Goal: Transaction & Acquisition: Download file/media

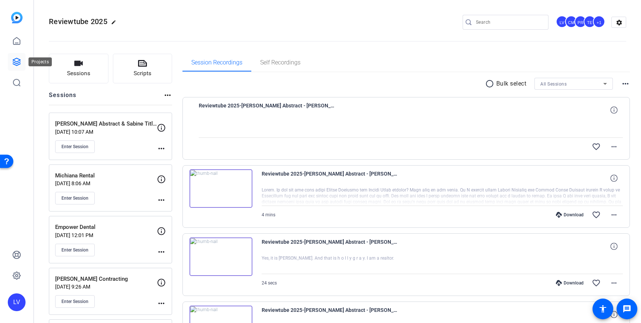
click at [17, 61] on icon at bounding box center [16, 61] width 7 height 7
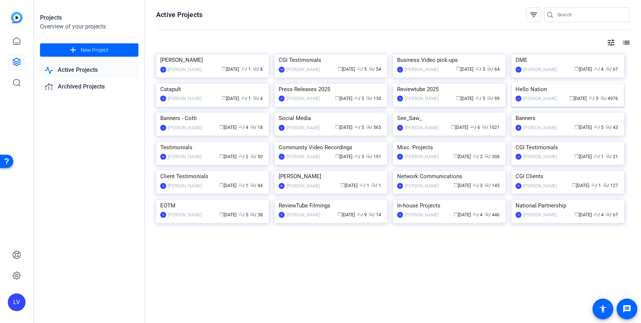
click at [549, 84] on img at bounding box center [568, 84] width 113 height 0
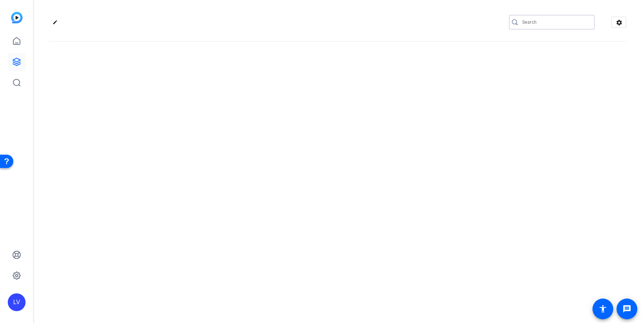
click at [540, 21] on input "Search" at bounding box center [555, 22] width 67 height 9
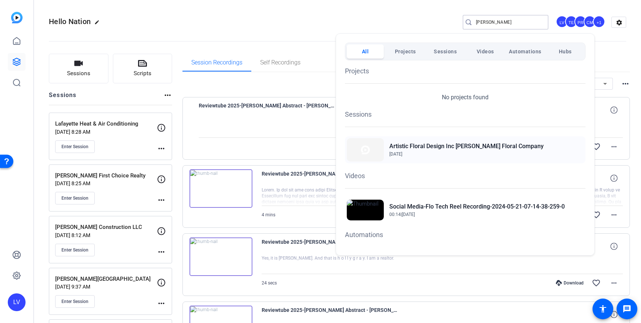
type input "dias"
click at [449, 154] on span "Sep 11, 2025" at bounding box center [466, 154] width 154 height 7
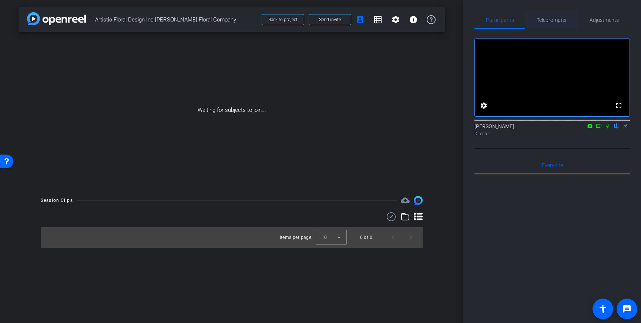
click at [555, 16] on span "Teleprompter" at bounding box center [552, 20] width 30 height 18
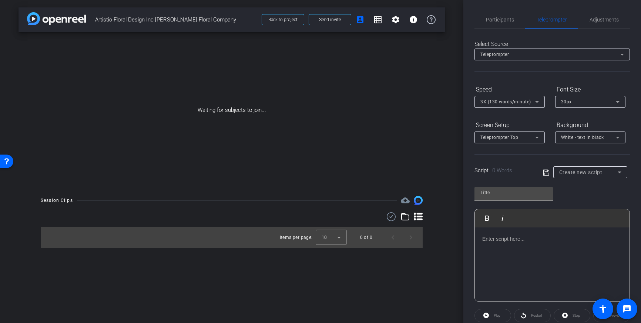
click at [582, 169] on span "Create new script" at bounding box center [580, 172] width 43 height 6
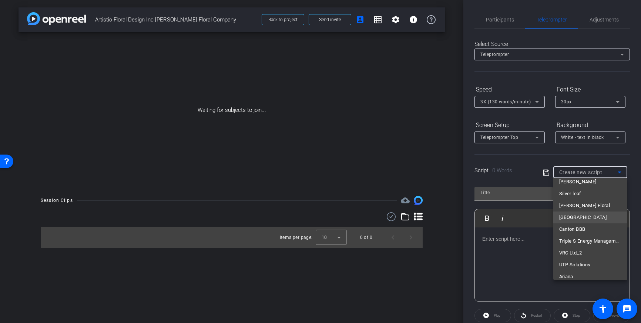
scroll to position [5097, 0]
click at [586, 208] on mat-option "[PERSON_NAME] Floral" at bounding box center [590, 208] width 74 height 12
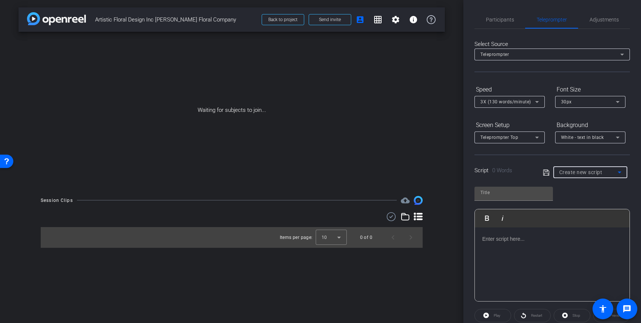
type input "[PERSON_NAME] Floral"
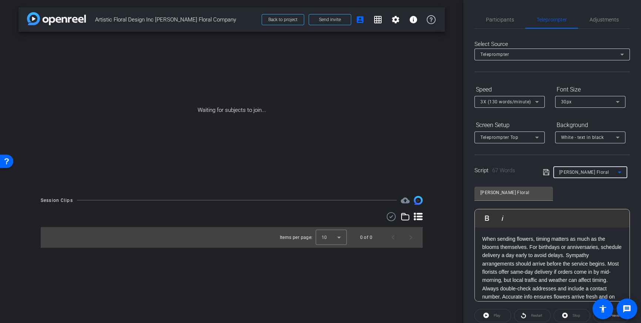
click at [545, 171] on icon at bounding box center [546, 172] width 7 height 9
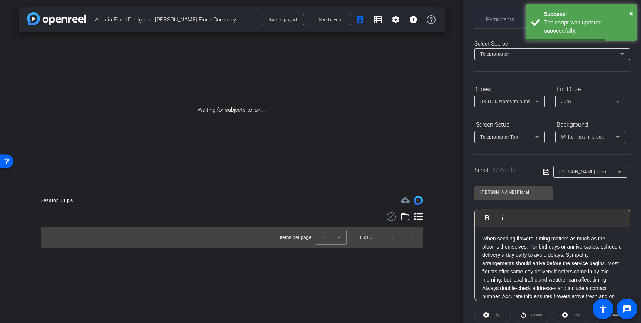
click at [503, 17] on span "Participants" at bounding box center [500, 19] width 28 height 5
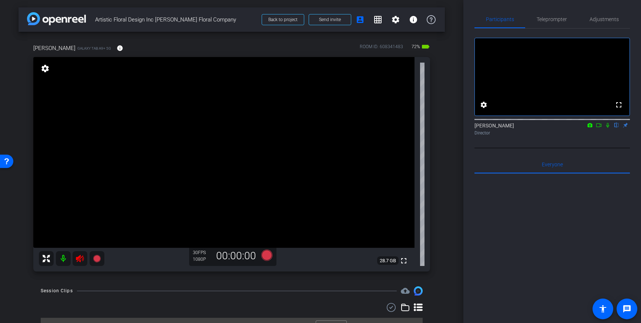
click at [81, 260] on icon at bounding box center [80, 258] width 9 height 9
drag, startPoint x: 602, startPoint y: 23, endPoint x: 603, endPoint y: 28, distance: 4.9
click at [602, 23] on span "Adjustments" at bounding box center [604, 19] width 29 height 18
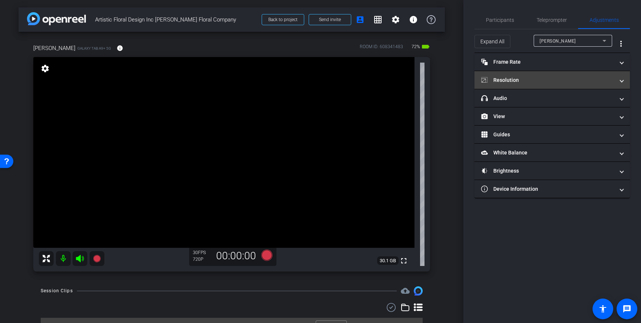
click at [569, 84] on mat-expansion-panel-header "Resolution" at bounding box center [552, 80] width 155 height 18
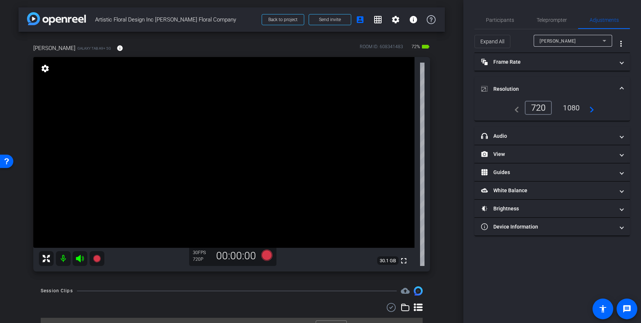
click at [571, 110] on div "1080" at bounding box center [572, 107] width 28 height 13
click at [622, 87] on span at bounding box center [621, 89] width 3 height 8
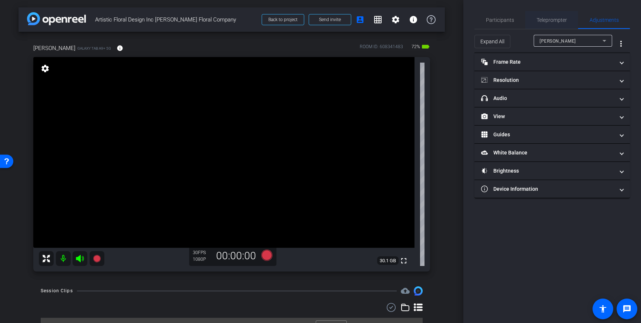
click at [545, 18] on span "Teleprompter" at bounding box center [552, 19] width 30 height 5
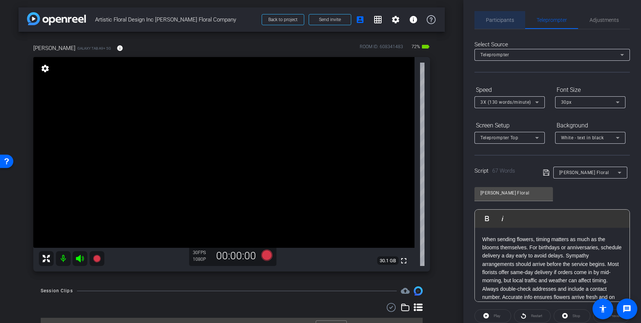
click at [505, 26] on span "Participants" at bounding box center [500, 20] width 28 height 18
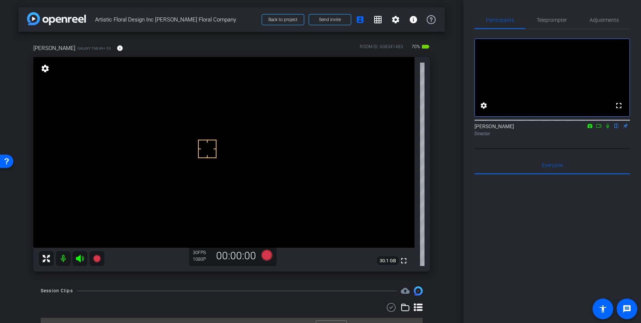
scroll to position [2, 0]
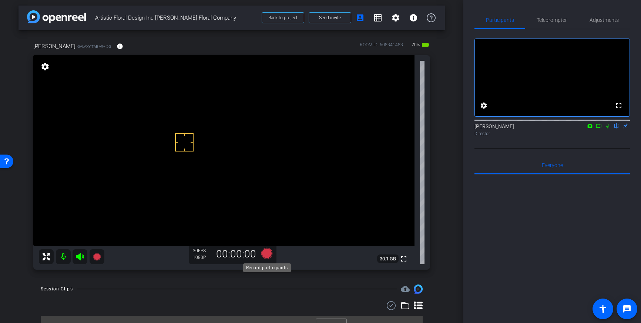
click at [265, 255] on icon at bounding box center [266, 253] width 11 height 11
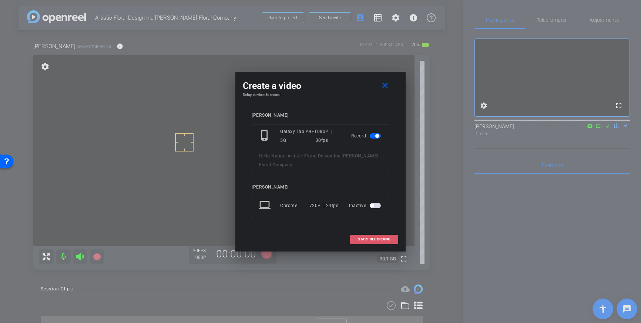
click at [372, 240] on span "START RECORDING" at bounding box center [374, 239] width 33 height 4
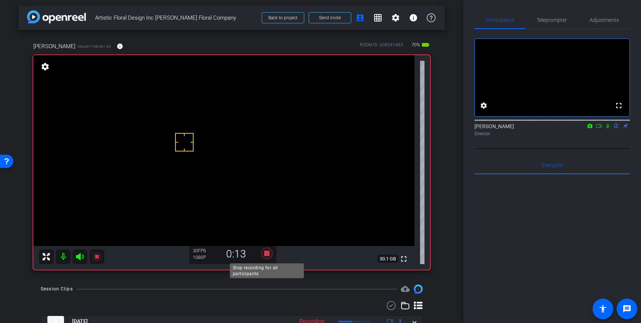
click at [269, 255] on icon at bounding box center [266, 253] width 11 height 11
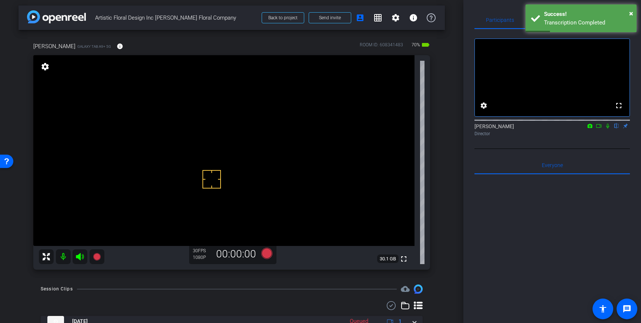
drag, startPoint x: 212, startPoint y: 179, endPoint x: 208, endPoint y: 167, distance: 12.8
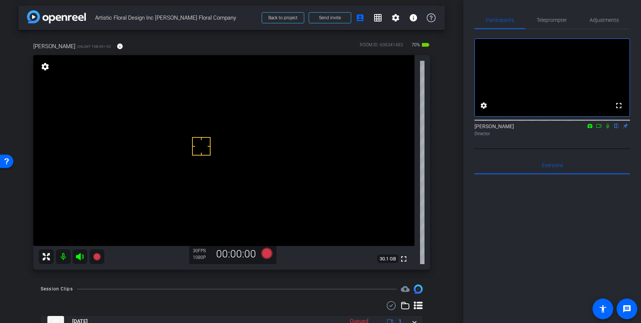
scroll to position [32, 0]
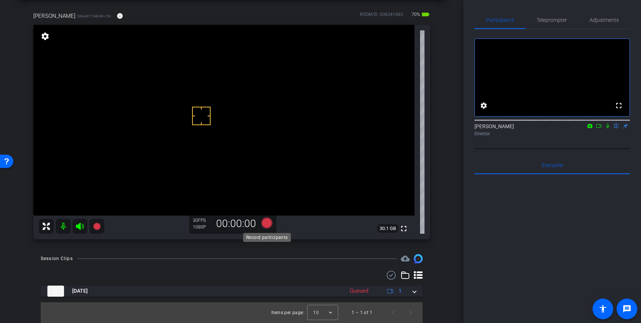
click at [265, 224] on icon at bounding box center [266, 222] width 11 height 11
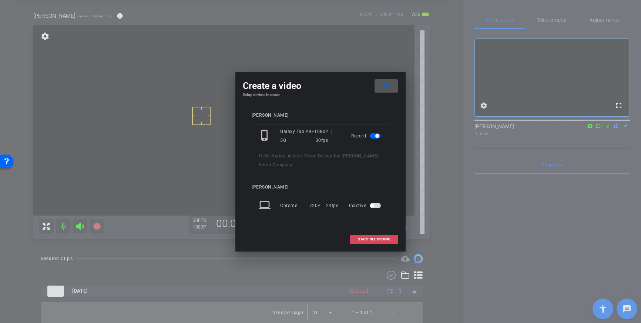
click at [371, 240] on span "START RECORDING" at bounding box center [374, 239] width 33 height 4
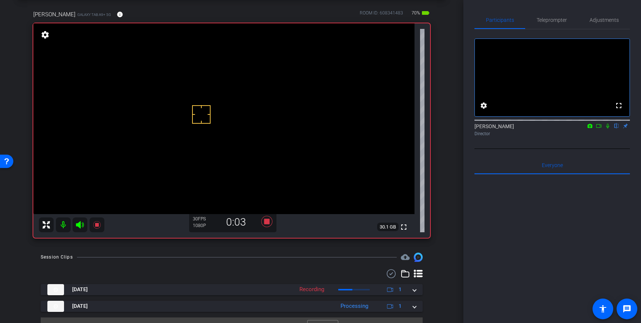
scroll to position [34, 0]
click at [268, 224] on icon at bounding box center [266, 220] width 11 height 11
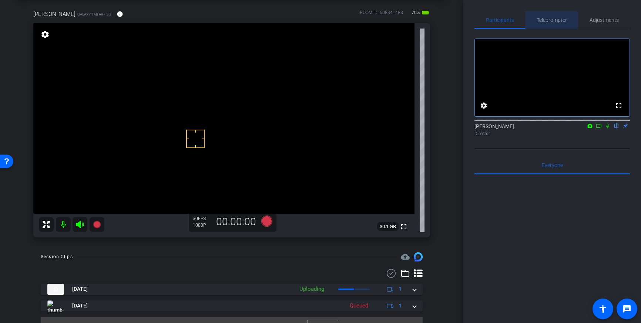
click at [555, 24] on span "Teleprompter" at bounding box center [552, 20] width 30 height 18
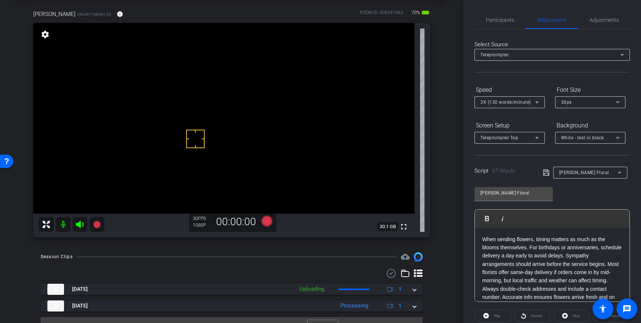
scroll to position [82, 0]
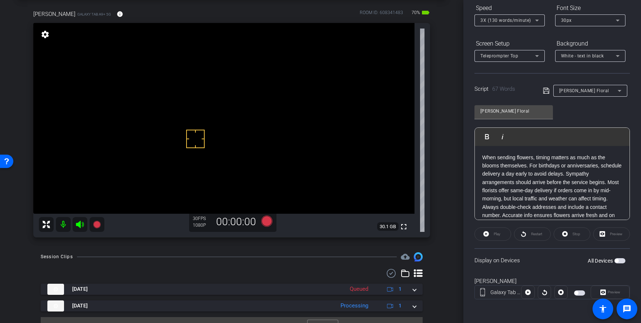
click at [618, 262] on span "button" at bounding box center [617, 261] width 4 height 4
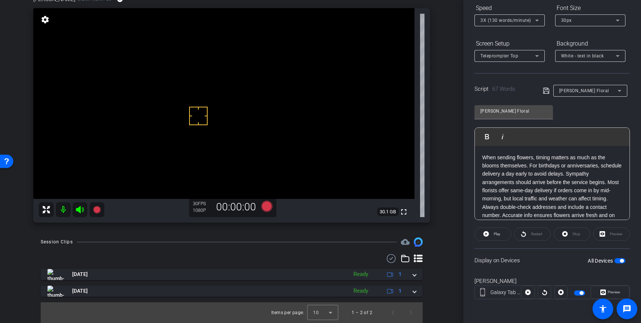
scroll to position [48, 0]
drag, startPoint x: 197, startPoint y: 92, endPoint x: 206, endPoint y: 98, distance: 10.2
click at [268, 207] on icon at bounding box center [266, 206] width 11 height 11
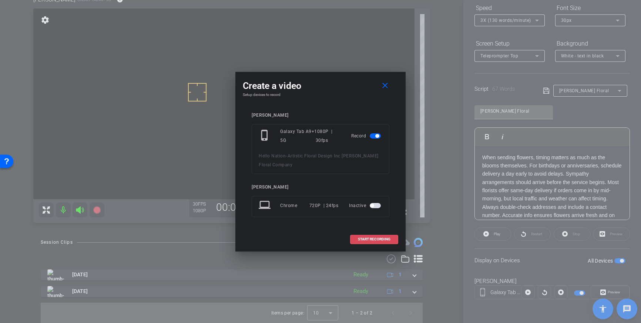
drag, startPoint x: 373, startPoint y: 237, endPoint x: 397, endPoint y: 230, distance: 25.1
click at [373, 237] on span at bounding box center [374, 239] width 47 height 18
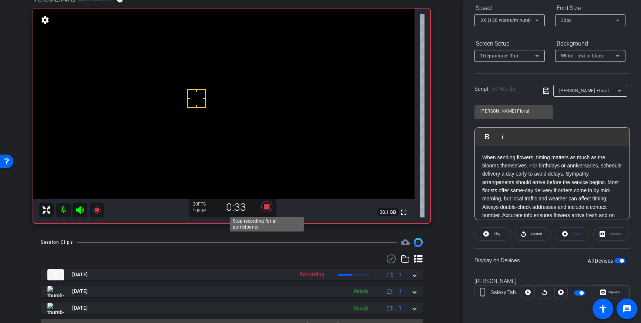
click at [266, 209] on icon at bounding box center [266, 206] width 11 height 11
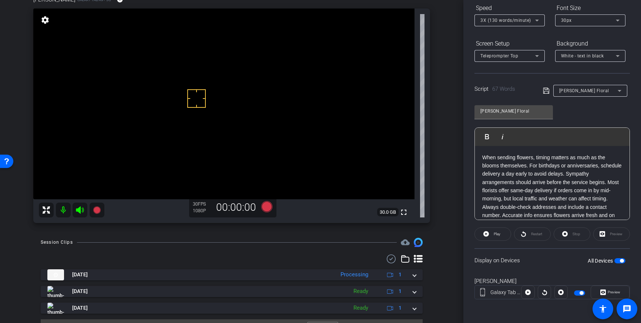
drag, startPoint x: 219, startPoint y: 127, endPoint x: 208, endPoint y: 126, distance: 11.2
drag, startPoint x: 215, startPoint y: 81, endPoint x: 213, endPoint y: 85, distance: 4.7
click at [267, 205] on icon at bounding box center [266, 206] width 11 height 11
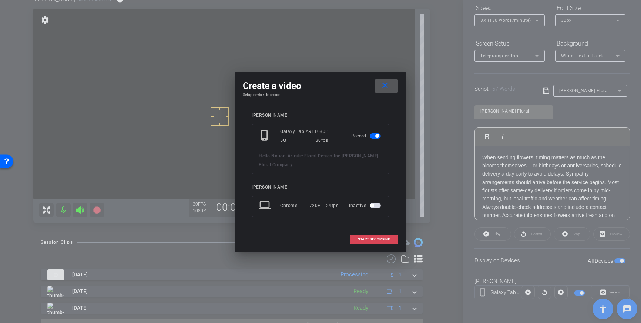
click at [373, 240] on span "START RECORDING" at bounding box center [374, 239] width 33 height 4
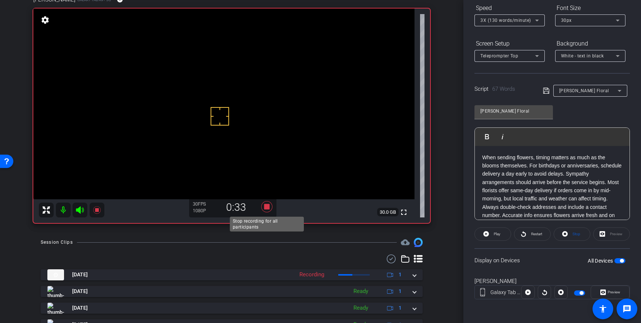
click at [269, 207] on icon at bounding box center [266, 206] width 11 height 11
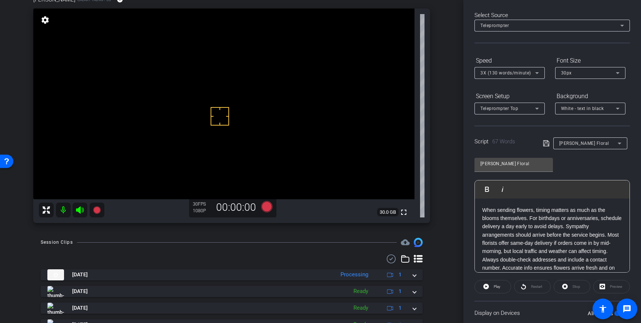
scroll to position [12, 0]
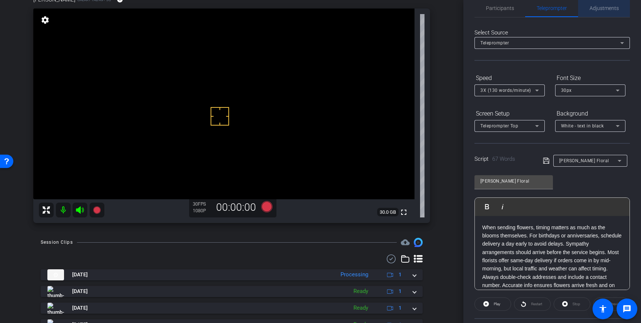
click at [604, 15] on span "Adjustments" at bounding box center [604, 8] width 29 height 18
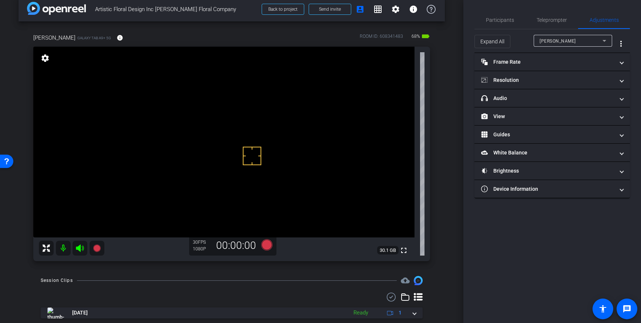
scroll to position [6, 0]
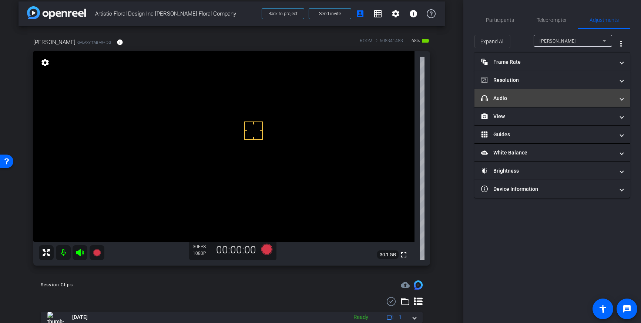
click at [535, 100] on mat-panel-title "headphone icon Audio" at bounding box center [547, 98] width 133 height 8
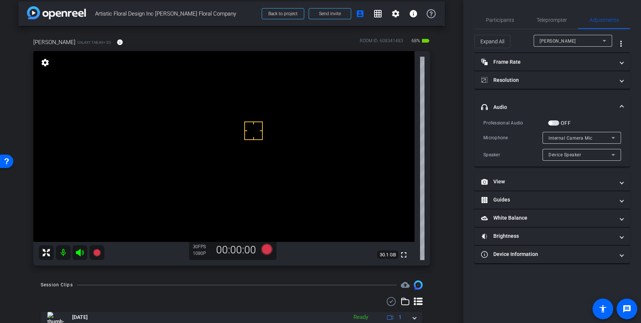
click at [555, 123] on span "button" at bounding box center [553, 122] width 11 height 5
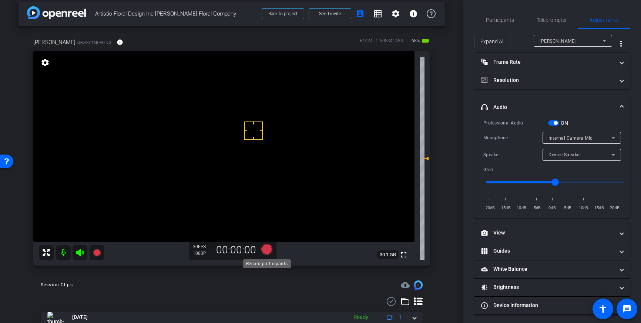
click at [264, 249] on icon at bounding box center [266, 249] width 11 height 11
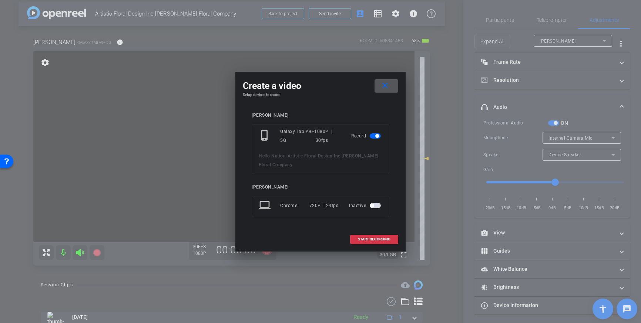
drag, startPoint x: 388, startPoint y: 238, endPoint x: 433, endPoint y: 193, distance: 64.4
click at [388, 238] on span "START RECORDING" at bounding box center [374, 239] width 33 height 4
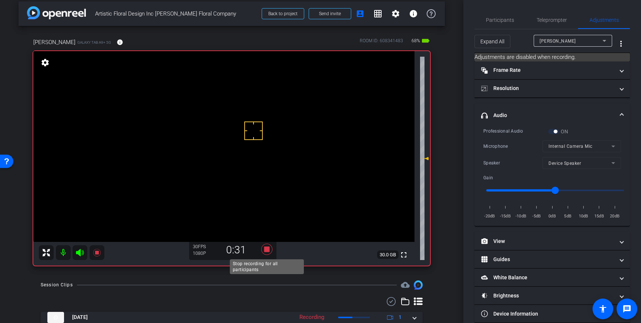
click at [265, 250] on icon at bounding box center [266, 249] width 11 height 11
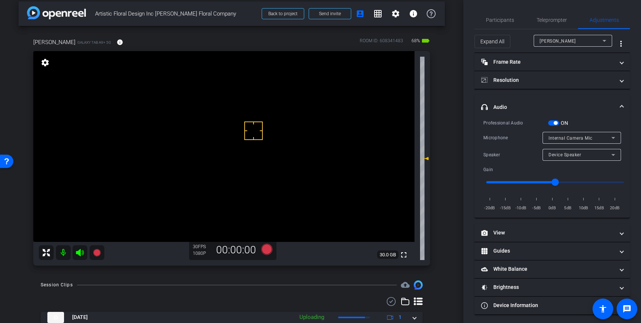
click at [553, 123] on span "button" at bounding box center [553, 122] width 11 height 5
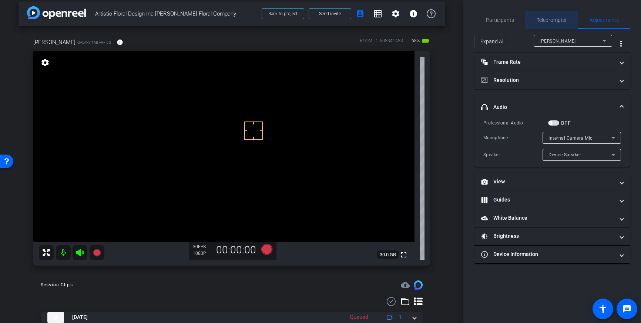
click at [549, 19] on span "Teleprompter" at bounding box center [552, 19] width 30 height 5
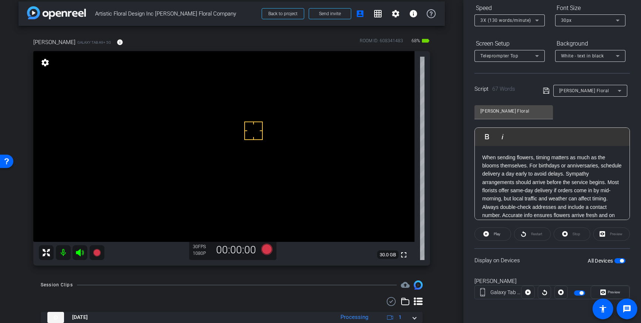
scroll to position [15, 0]
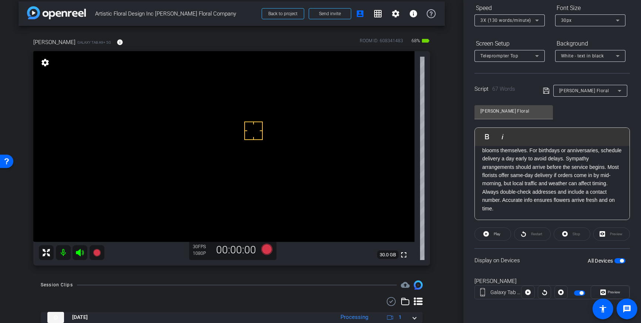
click at [618, 261] on span "button" at bounding box center [620, 260] width 11 height 5
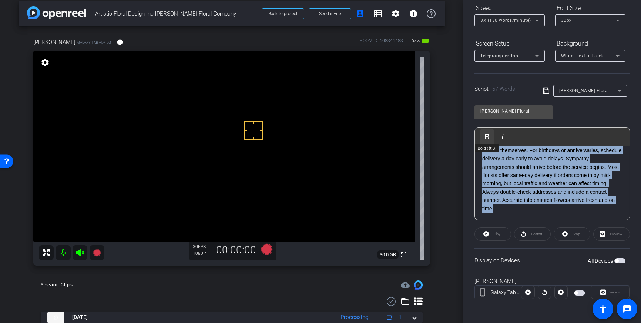
scroll to position [0, 0]
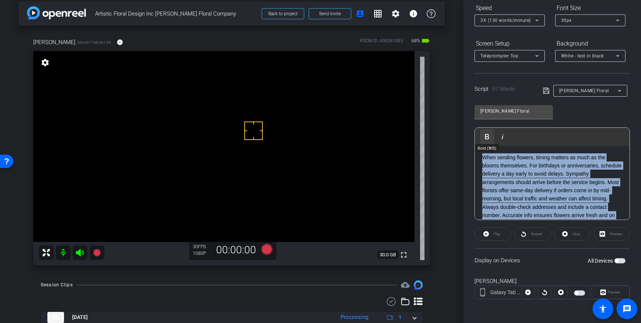
drag, startPoint x: 498, startPoint y: 207, endPoint x: 481, endPoint y: 139, distance: 70.3
click at [481, 139] on div "Play Play from this location Play Selected Play and display the selected text o…" at bounding box center [552, 173] width 155 height 93
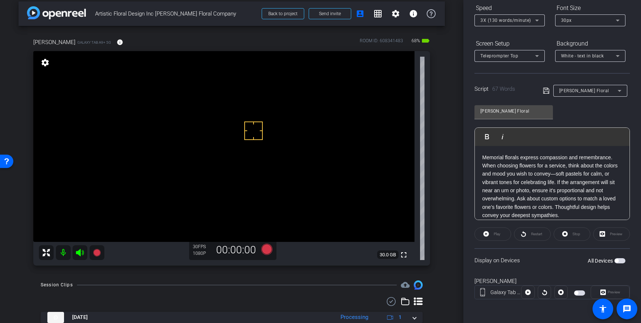
click at [545, 91] on icon at bounding box center [546, 91] width 6 height 6
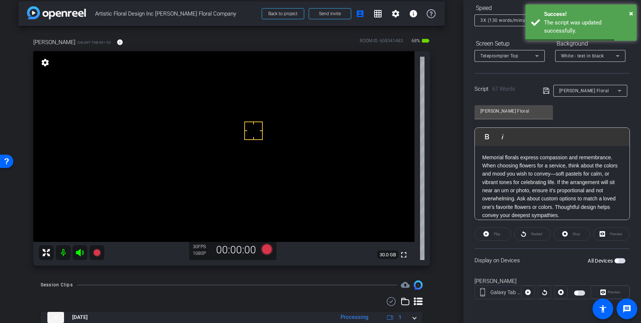
click at [618, 262] on span "button" at bounding box center [620, 260] width 11 height 5
drag, startPoint x: 256, startPoint y: 159, endPoint x: 251, endPoint y: 159, distance: 4.8
drag, startPoint x: 252, startPoint y: 133, endPoint x: 241, endPoint y: 134, distance: 11.2
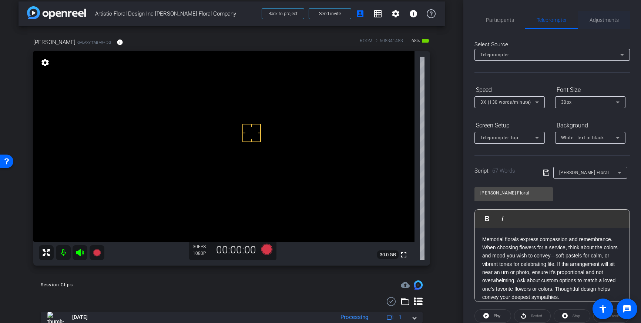
click at [606, 24] on span "Adjustments" at bounding box center [604, 20] width 29 height 18
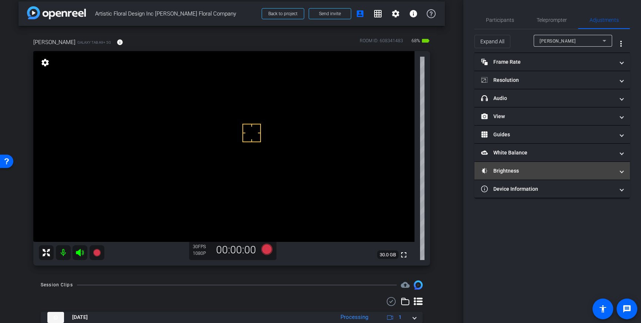
click at [568, 169] on mat-panel-title "Brightness" at bounding box center [547, 171] width 133 height 8
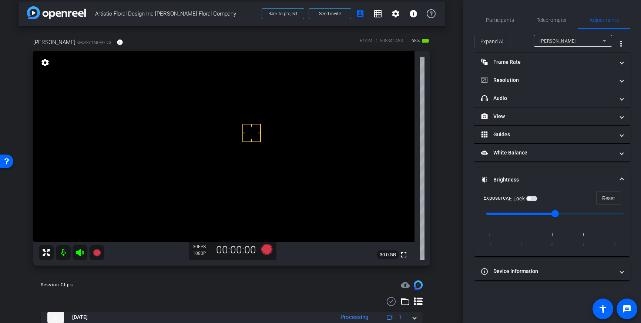
click at [528, 214] on input "range" at bounding box center [555, 213] width 153 height 16
type input "0"
click at [550, 214] on input "range" at bounding box center [555, 213] width 153 height 16
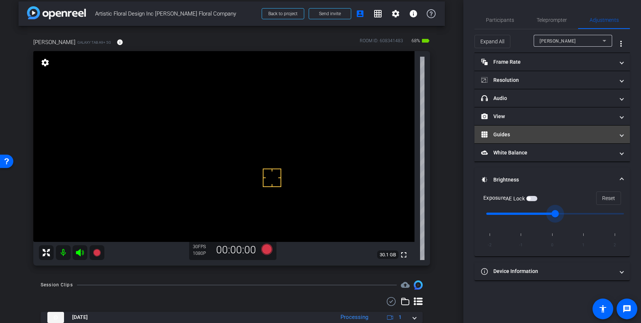
drag, startPoint x: 621, startPoint y: 173, endPoint x: 616, endPoint y: 135, distance: 38.1
click at [621, 173] on mat-expansion-panel-header "Brightness" at bounding box center [552, 180] width 155 height 24
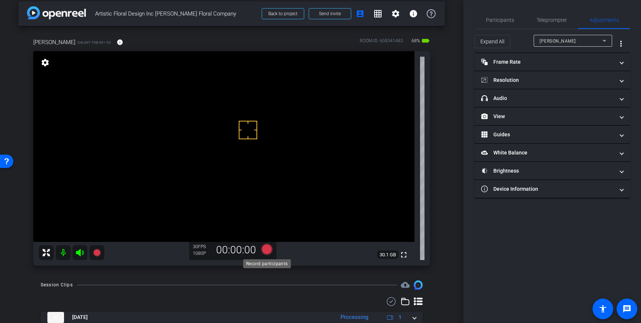
click at [267, 250] on icon at bounding box center [266, 249] width 11 height 11
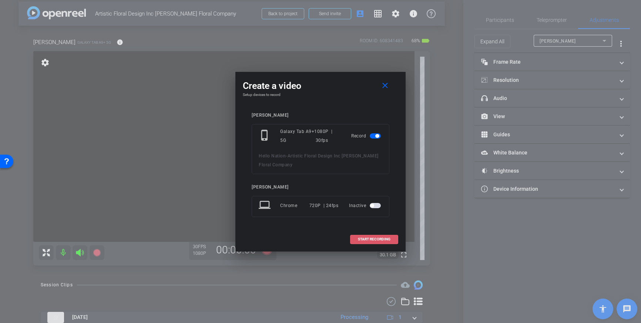
click at [361, 239] on span "START RECORDING" at bounding box center [374, 239] width 33 height 4
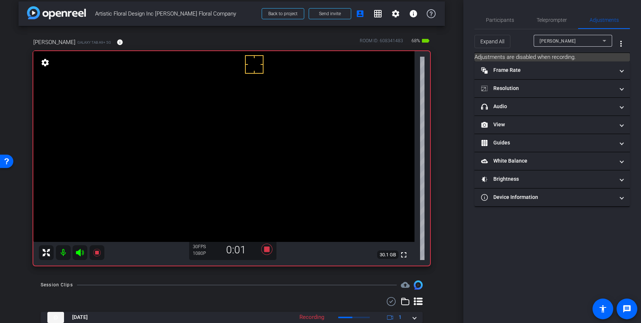
drag, startPoint x: 277, startPoint y: 58, endPoint x: 254, endPoint y: 64, distance: 23.3
click at [267, 250] on icon at bounding box center [266, 249] width 11 height 11
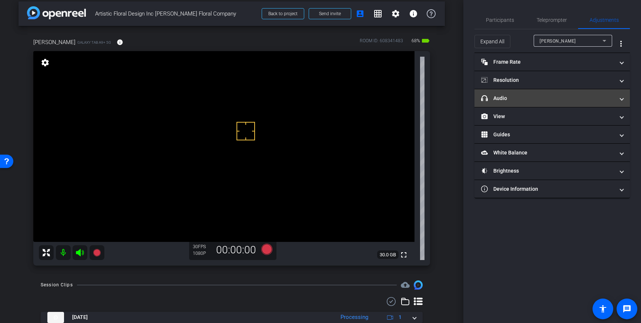
click at [596, 97] on mat-panel-title "headphone icon Audio" at bounding box center [547, 98] width 133 height 8
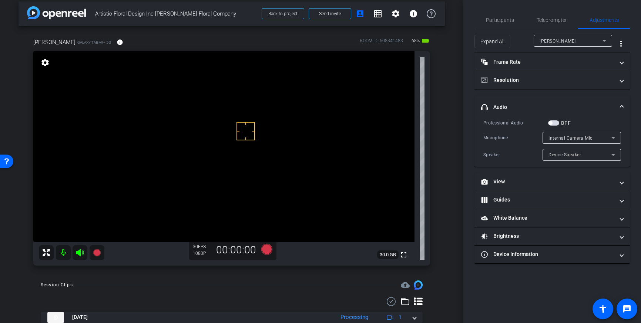
scroll to position [7, 0]
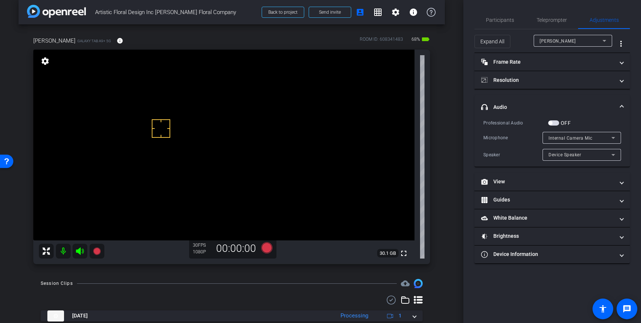
drag, startPoint x: 161, startPoint y: 128, endPoint x: 162, endPoint y: 135, distance: 6.3
click at [554, 124] on span "button" at bounding box center [553, 122] width 11 height 5
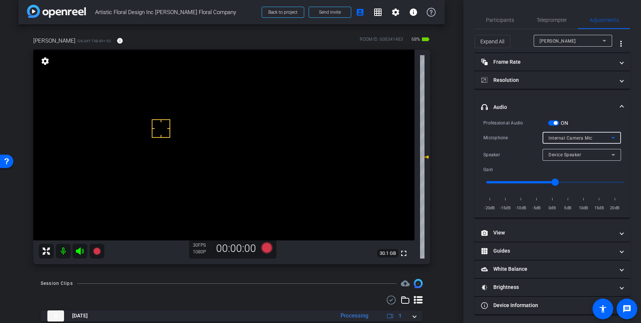
click at [589, 139] on span "Internal Camera Mic" at bounding box center [571, 137] width 44 height 5
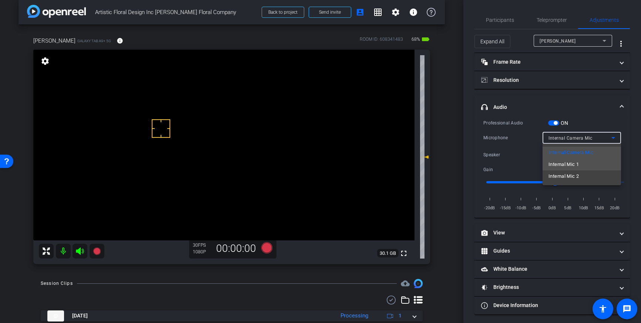
click at [580, 168] on mat-option "Internal Mic 1" at bounding box center [582, 164] width 78 height 12
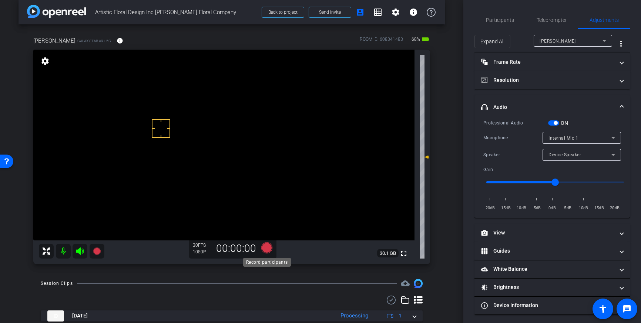
click at [267, 250] on icon at bounding box center [266, 247] width 11 height 11
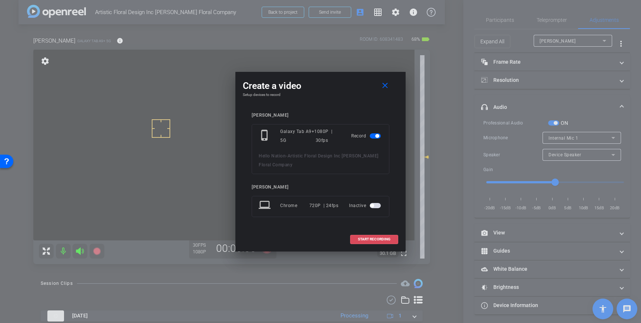
click at [366, 235] on span at bounding box center [374, 239] width 47 height 18
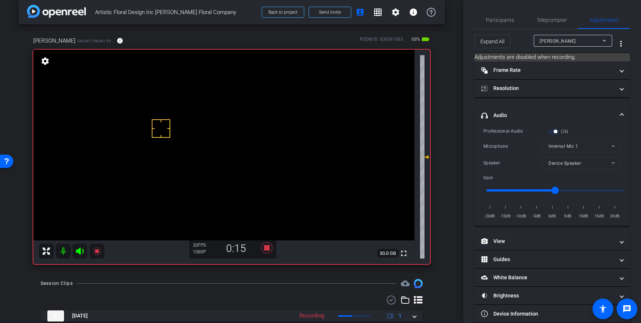
click at [168, 155] on video at bounding box center [223, 145] width 381 height 191
click at [267, 248] on icon at bounding box center [266, 247] width 11 height 11
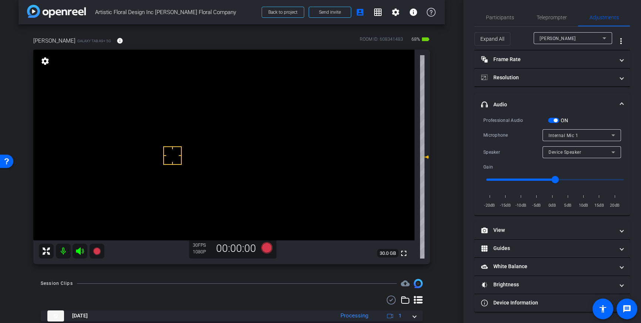
scroll to position [97, 0]
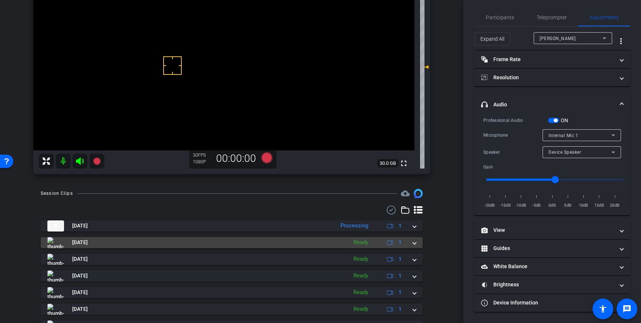
click at [406, 247] on mat-panel-description "Ready 1" at bounding box center [378, 242] width 57 height 11
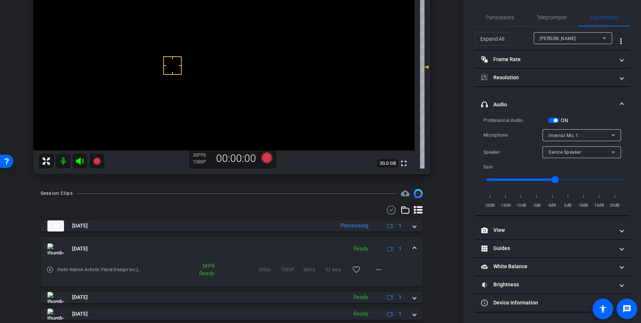
click at [416, 248] on mat-expansion-panel-header "[DATE] Ready 1" at bounding box center [232, 249] width 382 height 24
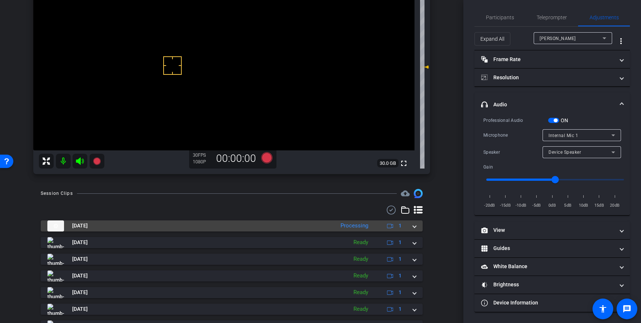
click at [417, 228] on mat-expansion-panel-header "[DATE] Processing 1" at bounding box center [232, 225] width 382 height 11
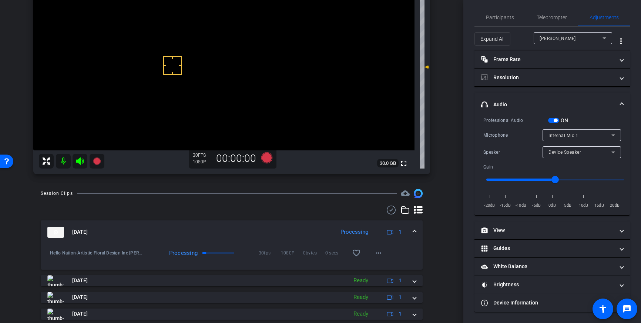
click at [417, 228] on mat-expansion-panel-header "[DATE] Processing 1" at bounding box center [232, 232] width 382 height 24
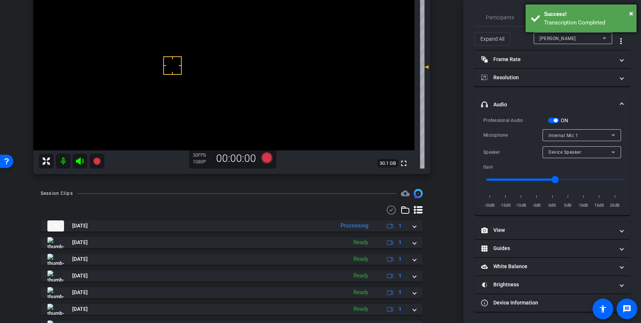
click at [549, 22] on div "Transcription Completed" at bounding box center [587, 23] width 87 height 9
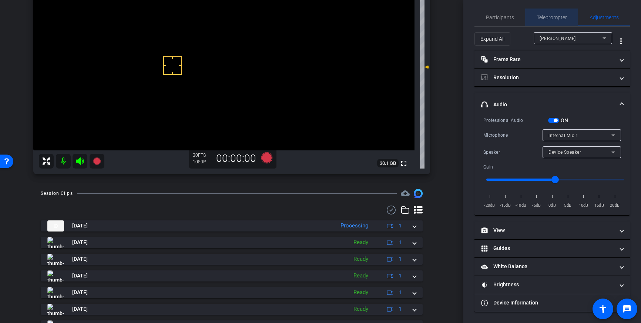
drag, startPoint x: 551, startPoint y: 16, endPoint x: 590, endPoint y: 57, distance: 56.3
click at [551, 16] on span "Teleprompter" at bounding box center [552, 17] width 30 height 5
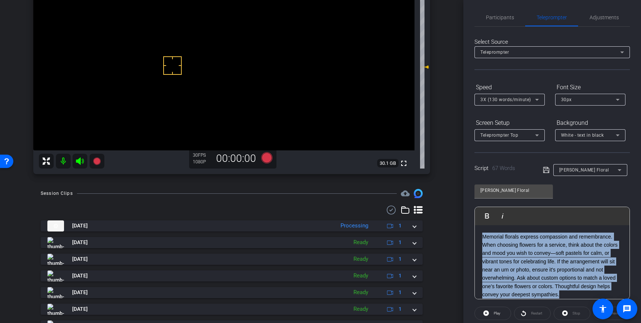
drag, startPoint x: 566, startPoint y: 295, endPoint x: 476, endPoint y: 233, distance: 108.3
click at [476, 233] on div "Memorial florals express compassion and remembrance. When choosing flowers for …" at bounding box center [552, 265] width 155 height 81
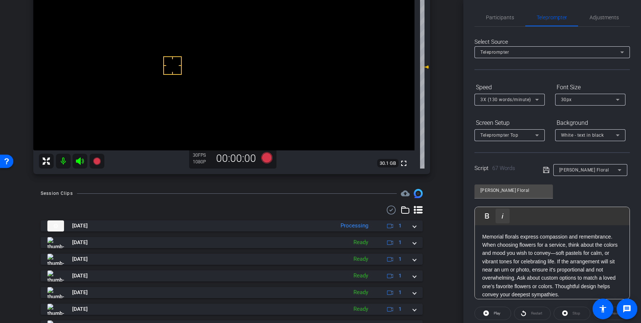
scroll to position [8, 0]
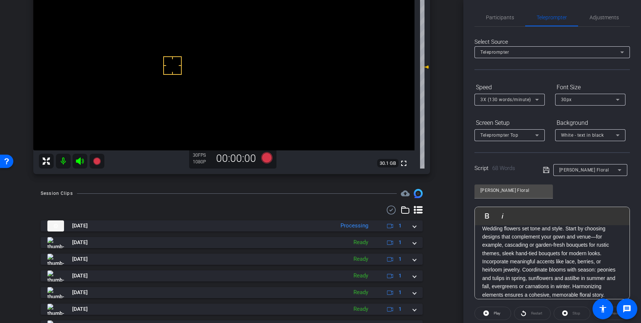
drag, startPoint x: 547, startPoint y: 170, endPoint x: 572, endPoint y: 184, distance: 28.7
click at [547, 170] on icon at bounding box center [546, 169] width 7 height 9
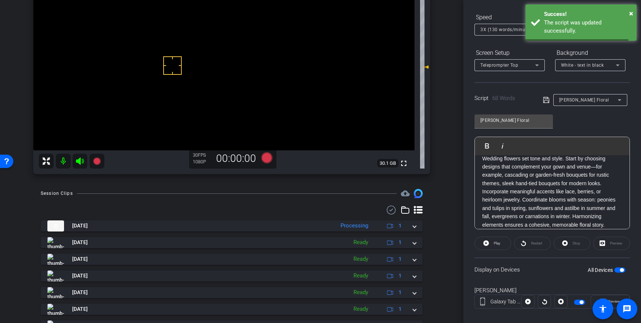
scroll to position [82, 0]
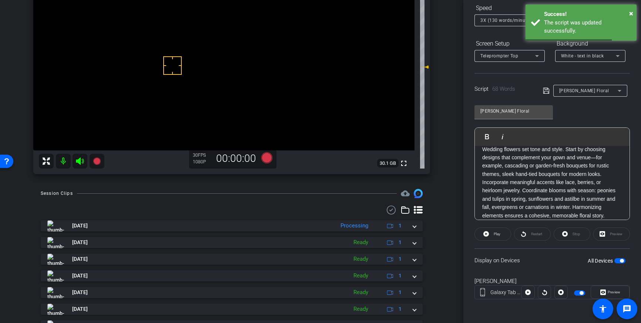
click at [618, 258] on span "button" at bounding box center [620, 260] width 11 height 5
drag, startPoint x: 619, startPoint y: 260, endPoint x: 624, endPoint y: 259, distance: 5.4
click at [619, 260] on span "button" at bounding box center [620, 260] width 11 height 5
click at [546, 92] on icon at bounding box center [546, 90] width 7 height 9
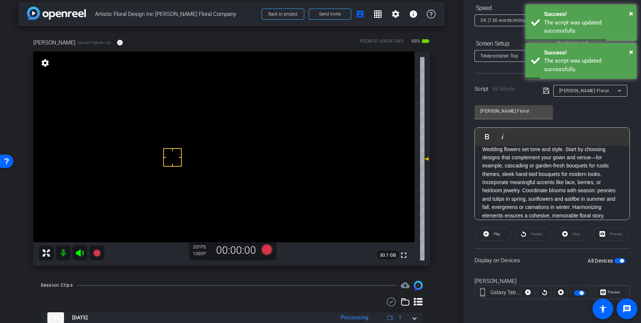
scroll to position [0, 0]
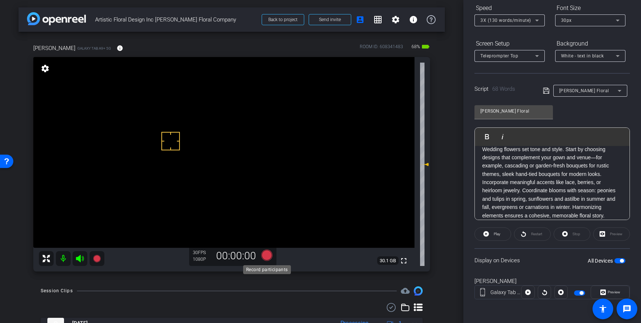
click at [266, 256] on icon at bounding box center [266, 255] width 11 height 11
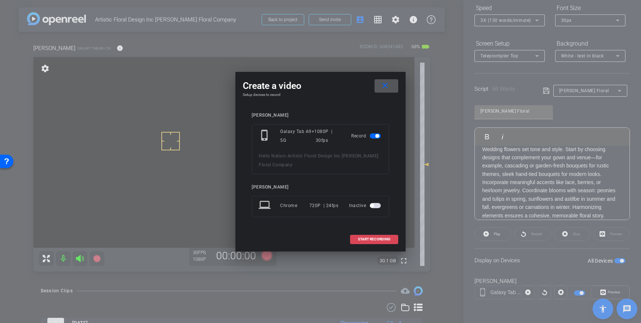
click at [365, 239] on span "START RECORDING" at bounding box center [374, 239] width 33 height 4
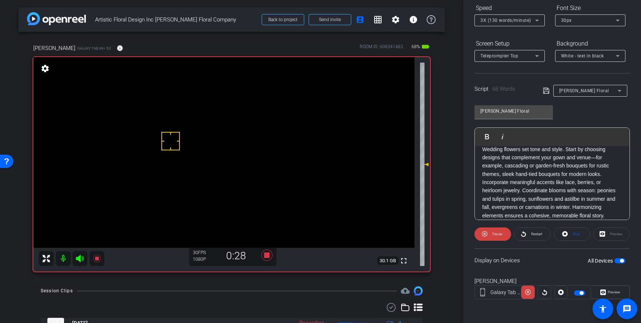
click at [175, 168] on video at bounding box center [223, 152] width 381 height 191
click at [177, 163] on video at bounding box center [223, 152] width 381 height 191
click at [176, 167] on video at bounding box center [223, 152] width 381 height 191
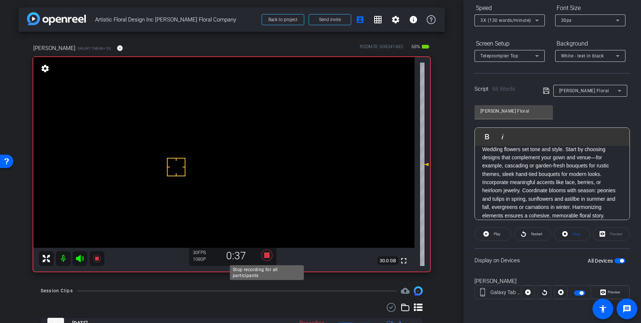
click at [269, 256] on icon at bounding box center [266, 255] width 11 height 11
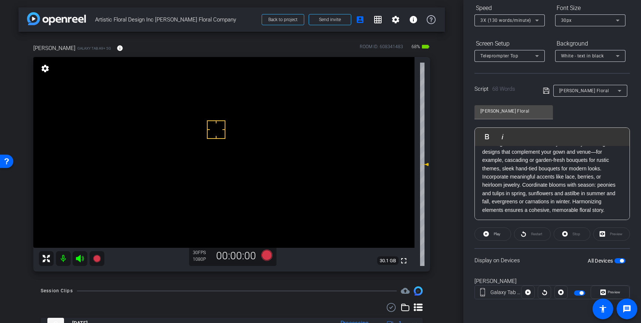
scroll to position [15, 0]
click at [267, 255] on icon at bounding box center [266, 255] width 11 height 11
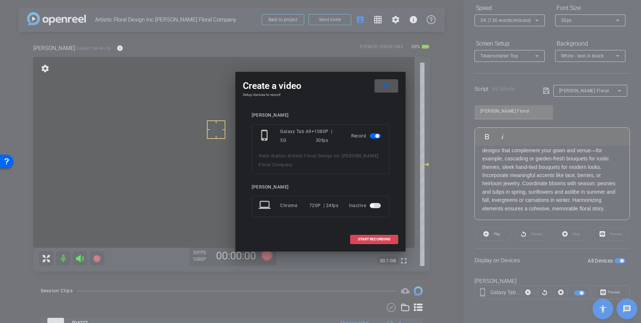
click at [366, 244] on span at bounding box center [374, 239] width 47 height 18
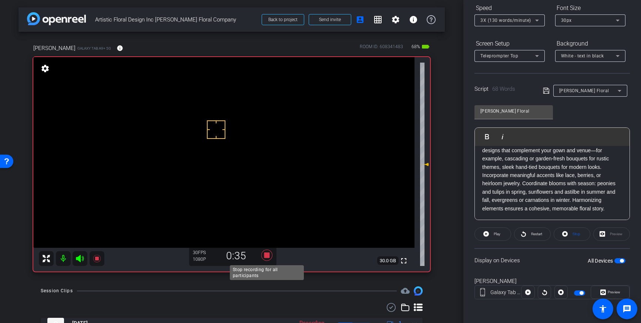
click at [271, 255] on icon at bounding box center [267, 254] width 18 height 13
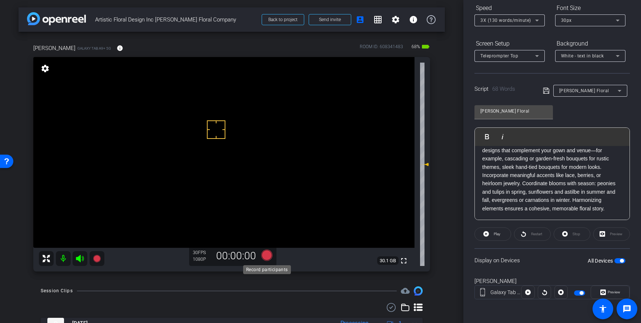
click at [266, 256] on icon at bounding box center [266, 255] width 11 height 11
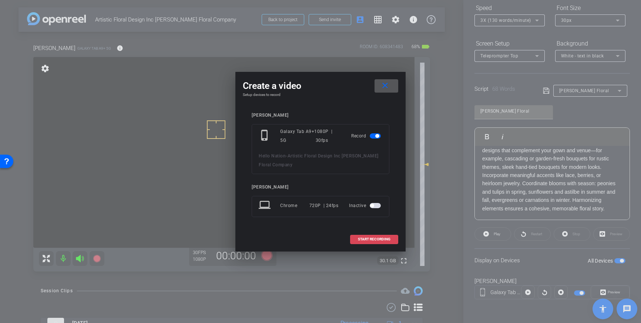
click at [360, 242] on span at bounding box center [374, 239] width 47 height 18
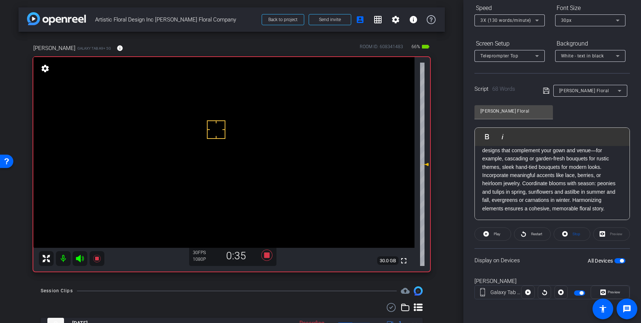
scroll to position [3, 0]
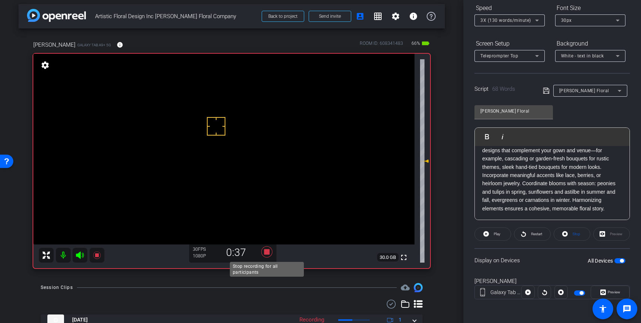
click at [267, 251] on icon at bounding box center [266, 251] width 11 height 11
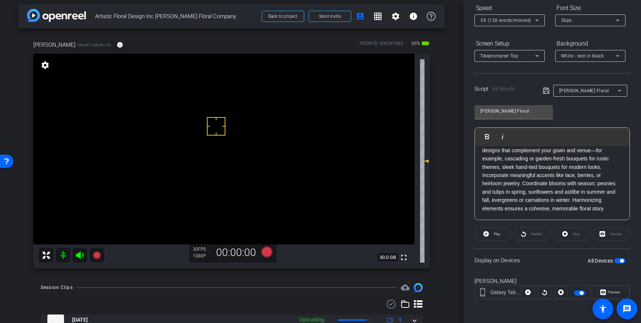
click at [620, 262] on span "button" at bounding box center [620, 260] width 11 height 5
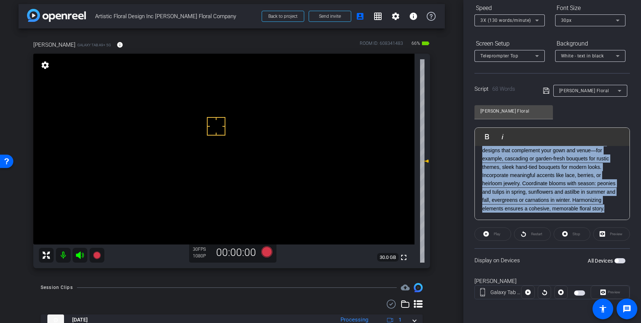
scroll to position [0, 0]
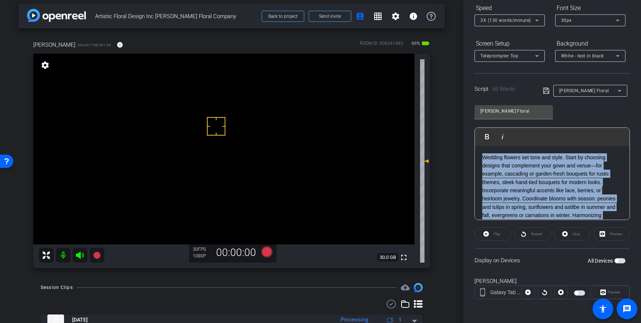
drag, startPoint x: 607, startPoint y: 208, endPoint x: 510, endPoint y: 133, distance: 123.2
click at [510, 133] on div "Play Play from this location Play Selected Play and display the selected text o…" at bounding box center [552, 173] width 155 height 93
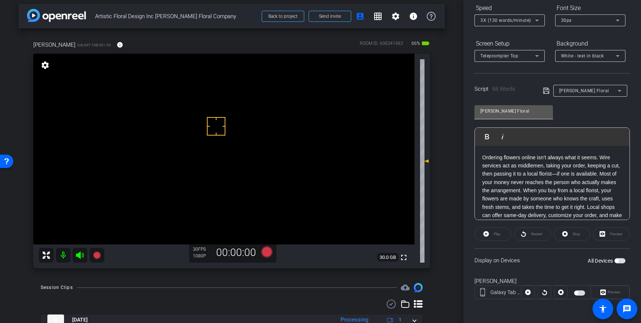
scroll to position [33, 0]
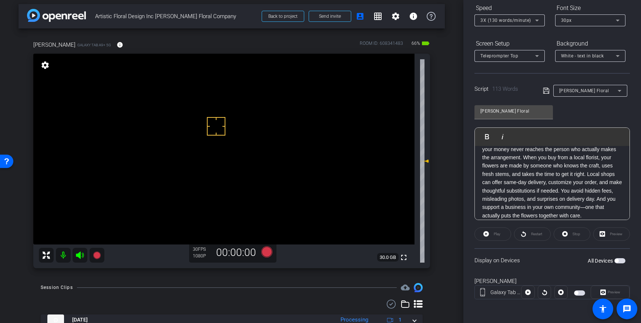
click at [547, 90] on icon at bounding box center [546, 90] width 7 height 9
click at [619, 259] on span "button" at bounding box center [617, 261] width 4 height 4
click at [267, 251] on icon at bounding box center [266, 251] width 11 height 11
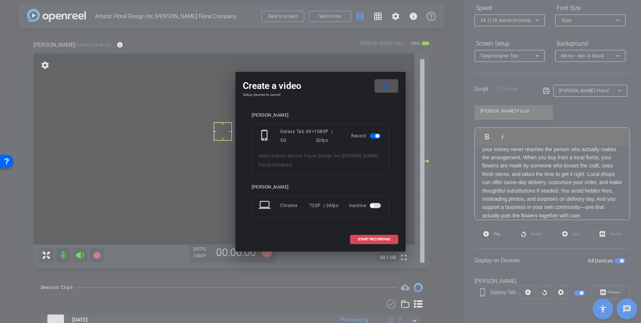
click at [370, 235] on span at bounding box center [374, 239] width 47 height 18
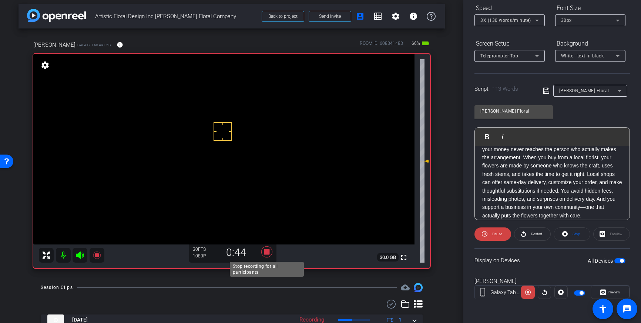
click at [264, 251] on icon at bounding box center [266, 251] width 11 height 11
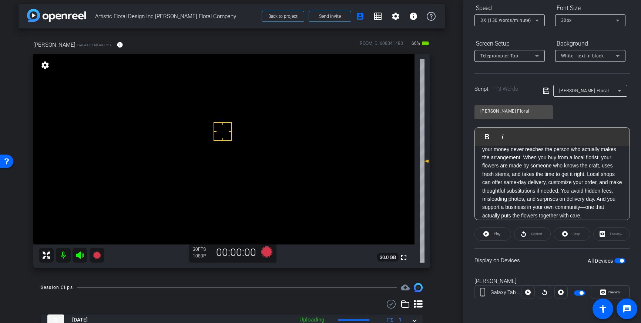
scroll to position [4, 0]
drag, startPoint x: 237, startPoint y: 135, endPoint x: 237, endPoint y: 139, distance: 4.5
click at [262, 255] on icon at bounding box center [266, 251] width 11 height 11
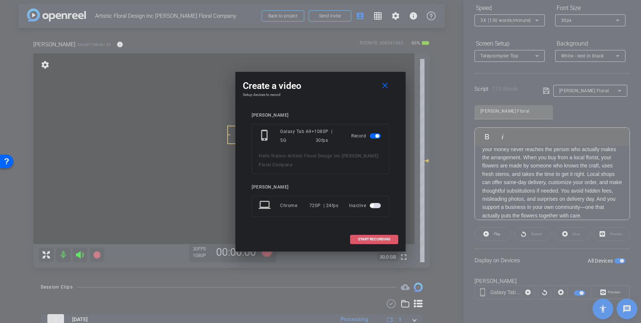
click at [393, 238] on span at bounding box center [374, 239] width 47 height 18
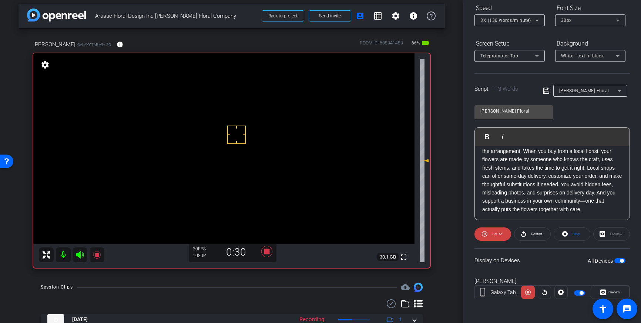
scroll to position [40, 0]
click at [264, 253] on icon at bounding box center [266, 251] width 11 height 11
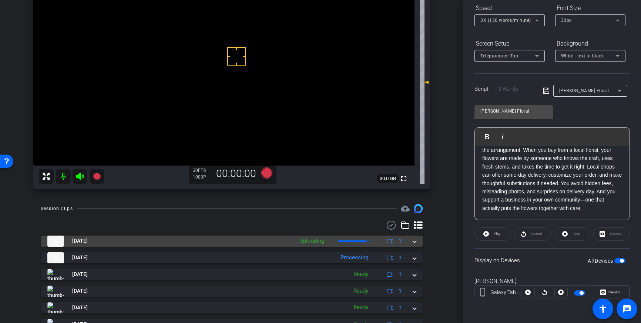
click at [414, 243] on span at bounding box center [414, 241] width 3 height 8
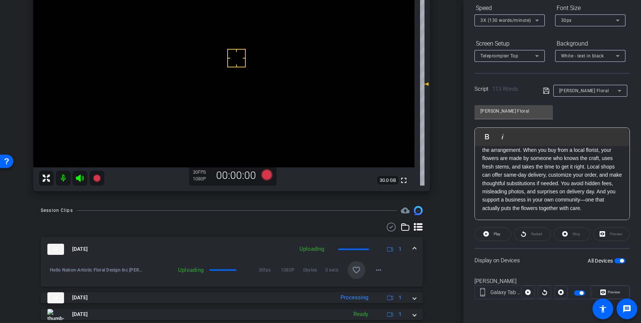
click at [351, 273] on span at bounding box center [357, 270] width 18 height 18
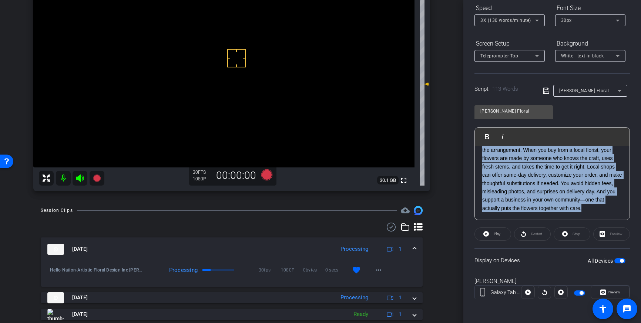
scroll to position [0, 0]
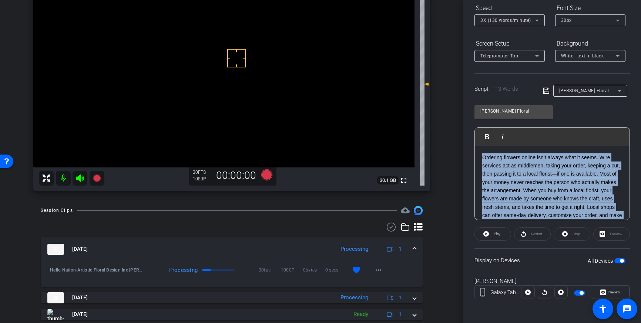
drag, startPoint x: 589, startPoint y: 207, endPoint x: 476, endPoint y: 139, distance: 132.4
click at [476, 139] on div "Play Play from this location Play Selected Play and display the selected text o…" at bounding box center [552, 173] width 155 height 93
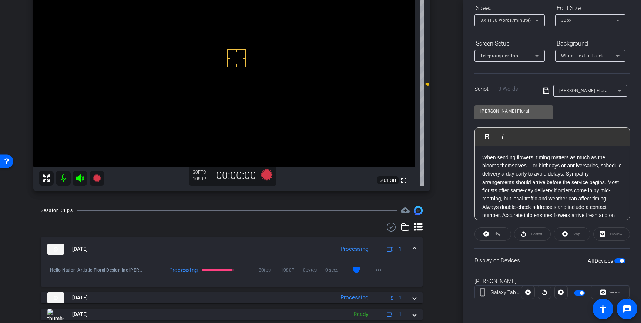
scroll to position [8, 0]
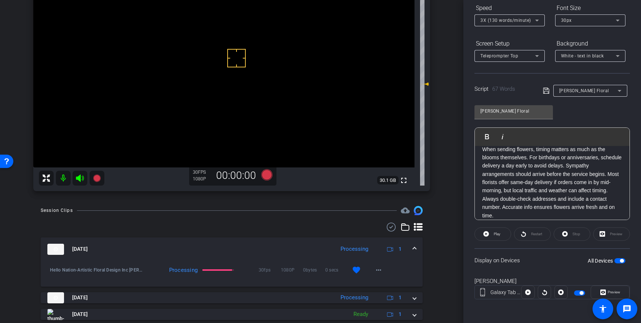
click at [546, 92] on icon at bounding box center [546, 90] width 7 height 9
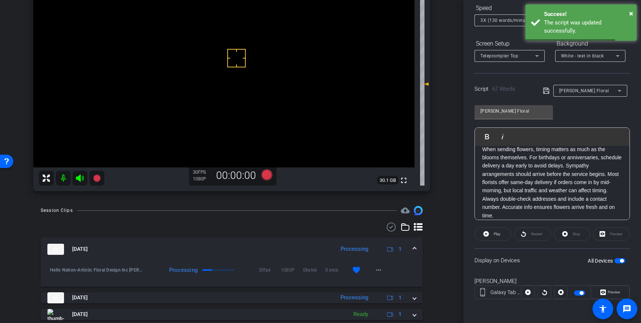
click at [619, 262] on span "button" at bounding box center [620, 260] width 11 height 5
click at [623, 262] on span "button" at bounding box center [620, 260] width 11 height 5
click at [545, 92] on icon at bounding box center [546, 90] width 7 height 9
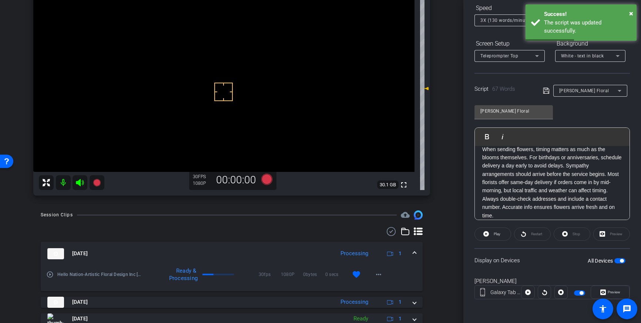
drag, startPoint x: 229, startPoint y: 65, endPoint x: 228, endPoint y: 75, distance: 9.7
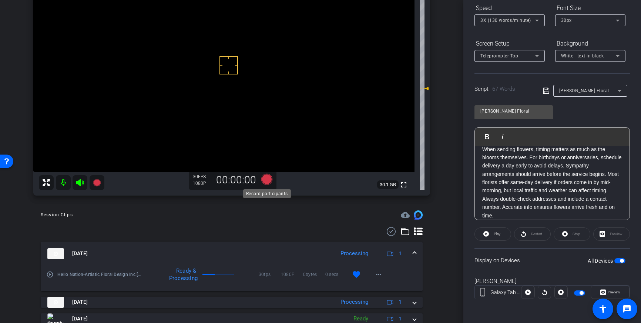
click at [270, 179] on icon at bounding box center [266, 179] width 11 height 11
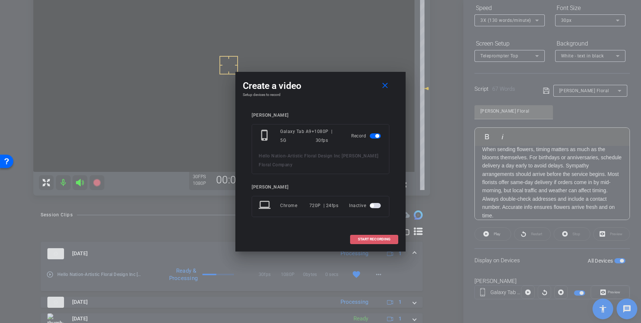
click at [360, 239] on span "START RECORDING" at bounding box center [374, 239] width 33 height 4
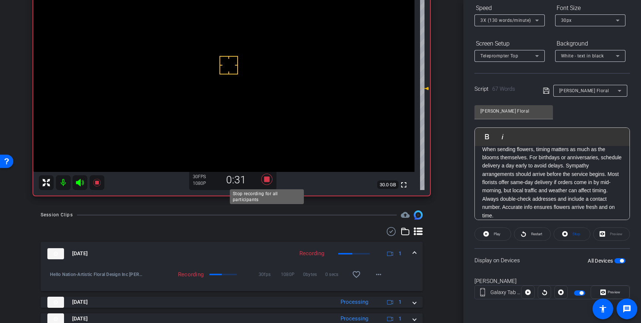
click at [265, 180] on icon at bounding box center [266, 179] width 11 height 11
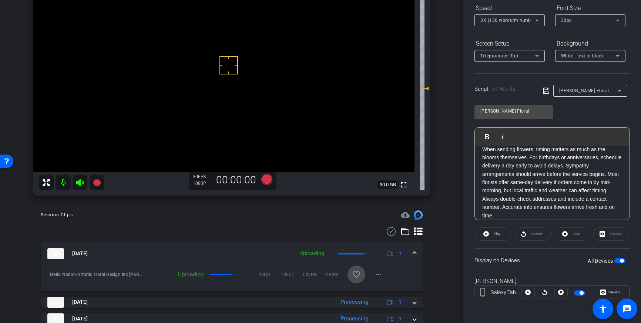
click at [354, 274] on mat-icon "favorite_border" at bounding box center [356, 274] width 9 height 9
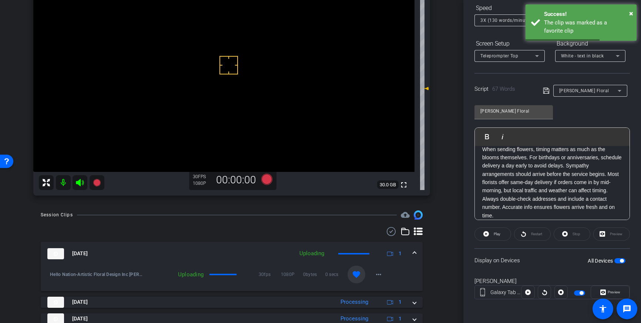
click at [619, 260] on span "button" at bounding box center [620, 260] width 11 height 5
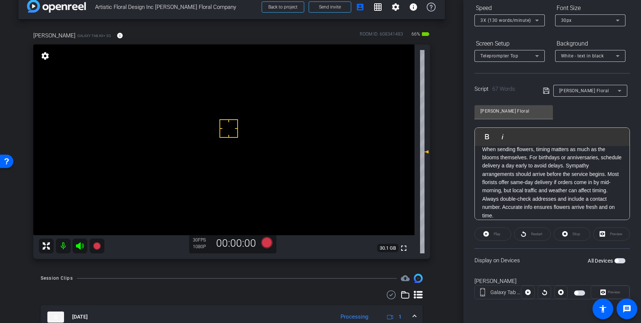
scroll to position [20, 0]
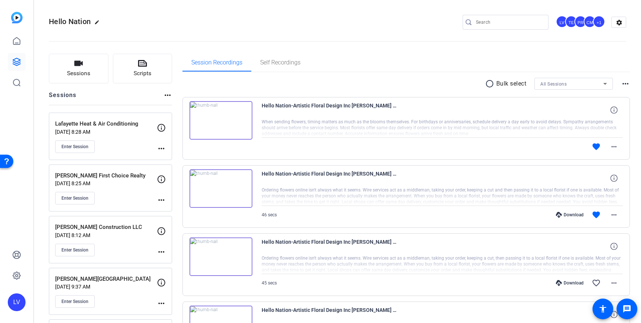
click at [232, 263] on img at bounding box center [221, 256] width 63 height 39
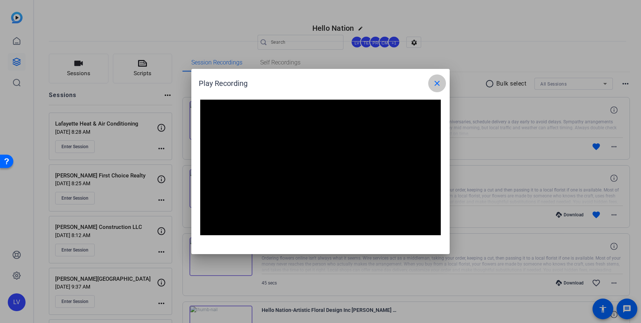
click at [436, 82] on mat-icon "close" at bounding box center [437, 83] width 9 height 9
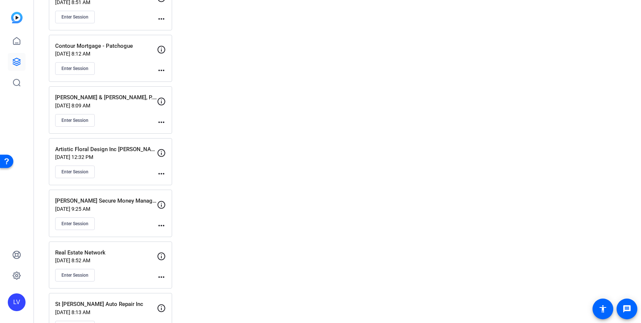
scroll to position [1356, 0]
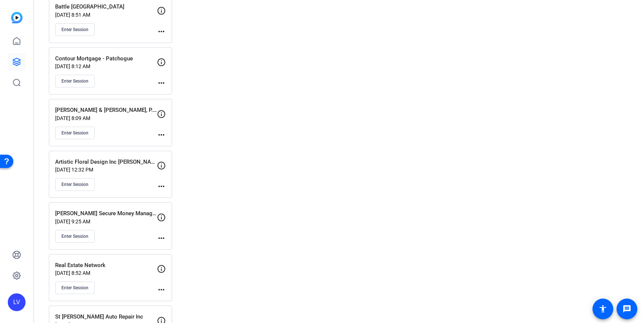
click at [116, 194] on div "Artistic Floral Design Inc Dias Floral Company Sep 11, 2025 @ 12:32 PM Enter Se…" at bounding box center [110, 174] width 123 height 47
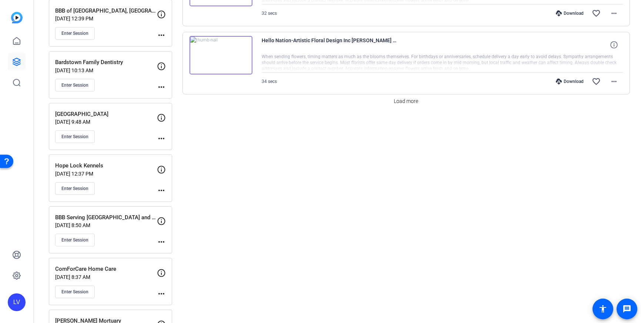
scroll to position [640, 0]
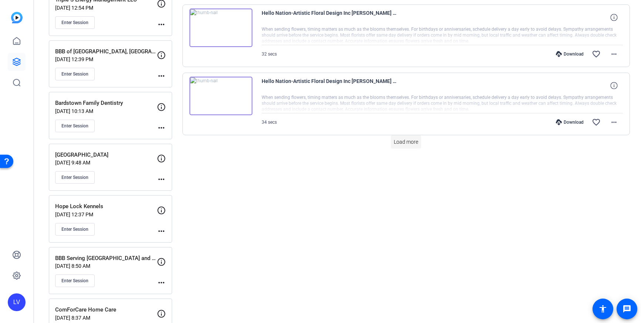
click at [396, 143] on span "Load more" at bounding box center [406, 142] width 24 height 8
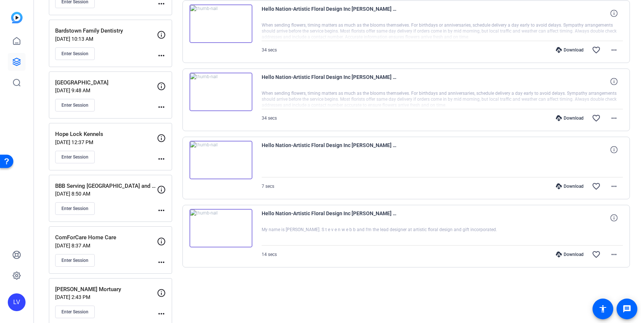
scroll to position [809, 0]
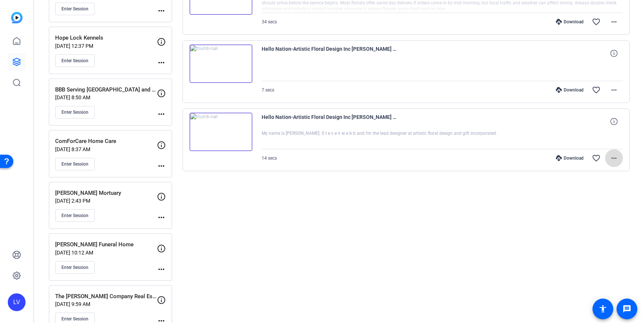
click at [615, 156] on mat-icon "more_horiz" at bounding box center [614, 158] width 9 height 9
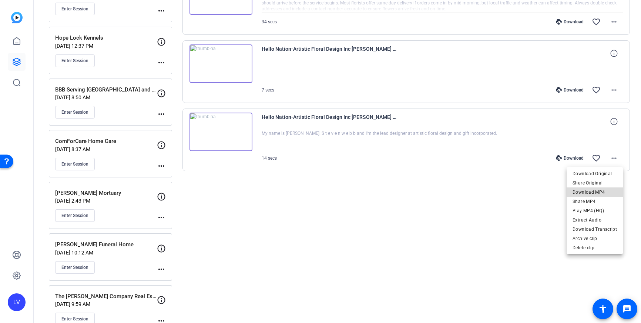
click at [600, 189] on span "Download MP4" at bounding box center [595, 192] width 44 height 9
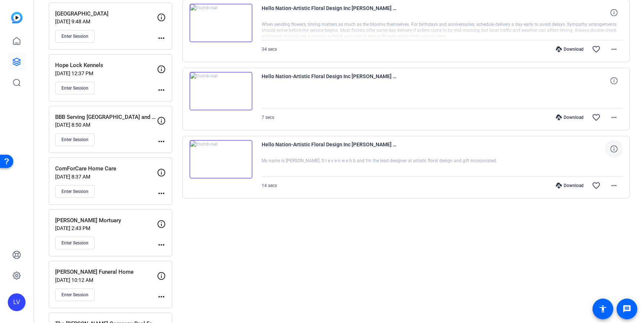
scroll to position [781, 0]
click at [613, 113] on mat-icon "more_horiz" at bounding box center [614, 117] width 9 height 9
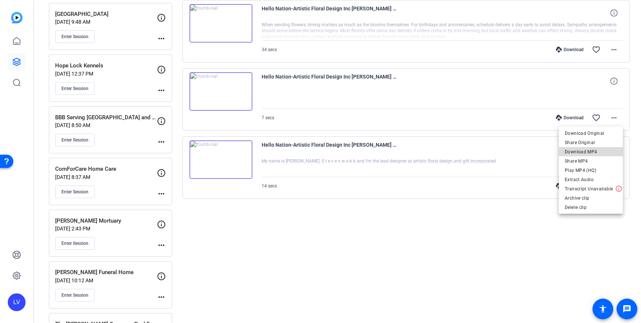
click at [603, 151] on span "Download MP4" at bounding box center [591, 151] width 52 height 9
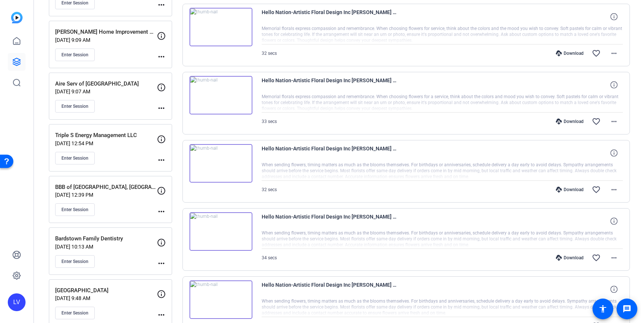
scroll to position [519, 0]
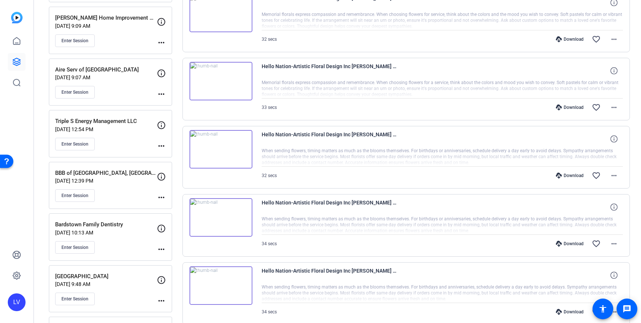
click at [237, 215] on img at bounding box center [221, 217] width 63 height 39
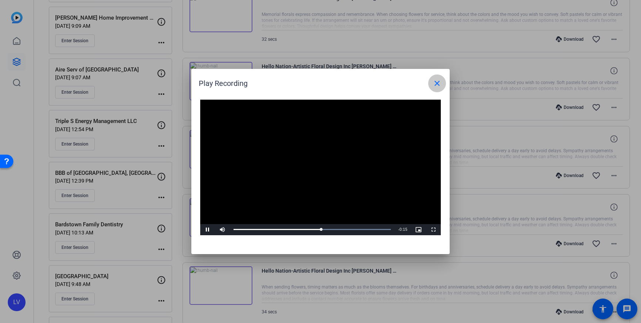
click at [437, 86] on mat-icon "close" at bounding box center [437, 83] width 9 height 9
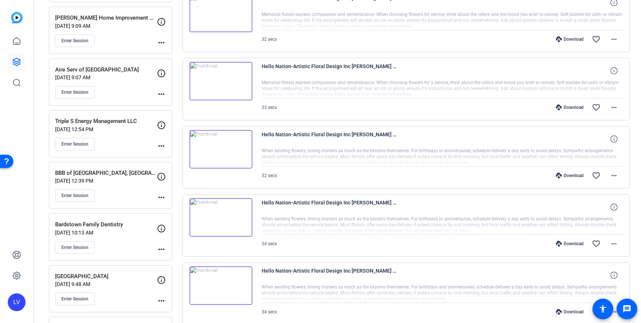
click at [227, 157] on img at bounding box center [221, 149] width 63 height 39
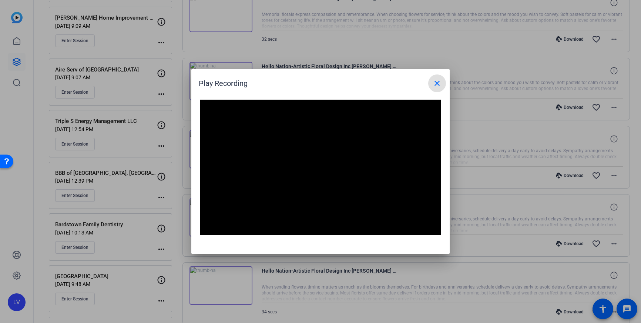
click at [435, 81] on mat-icon "close" at bounding box center [437, 83] width 9 height 9
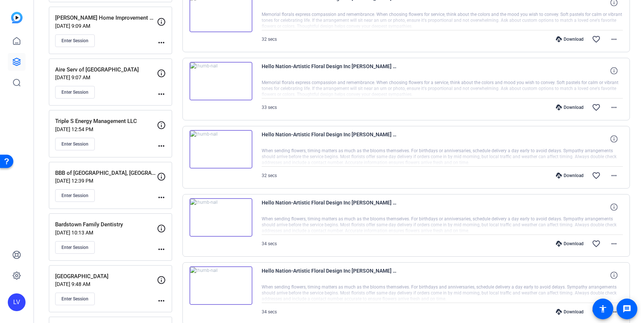
click at [235, 218] on img at bounding box center [221, 217] width 63 height 39
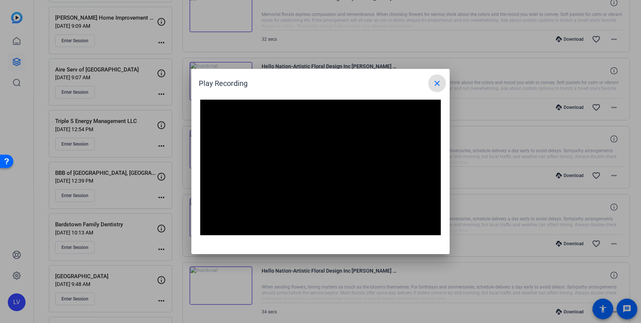
click at [243, 271] on div at bounding box center [320, 161] width 641 height 323
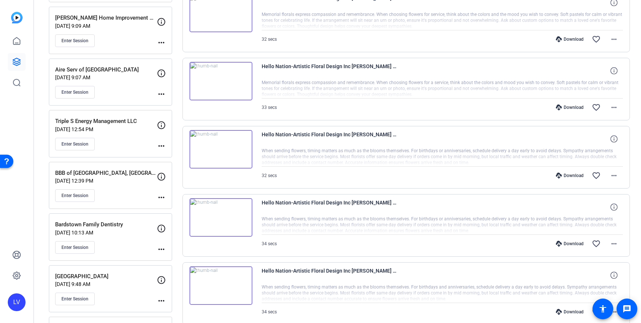
click at [219, 292] on img at bounding box center [221, 285] width 63 height 39
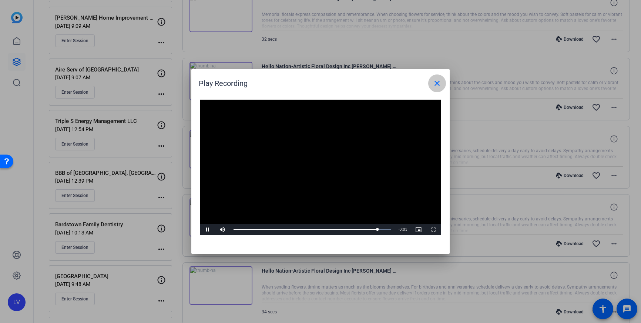
click at [434, 87] on mat-icon "close" at bounding box center [437, 83] width 9 height 9
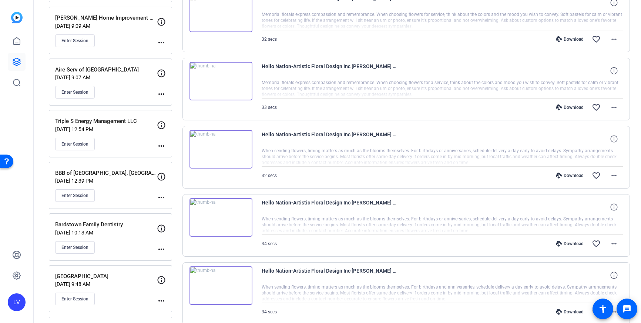
click at [243, 162] on img at bounding box center [221, 149] width 63 height 39
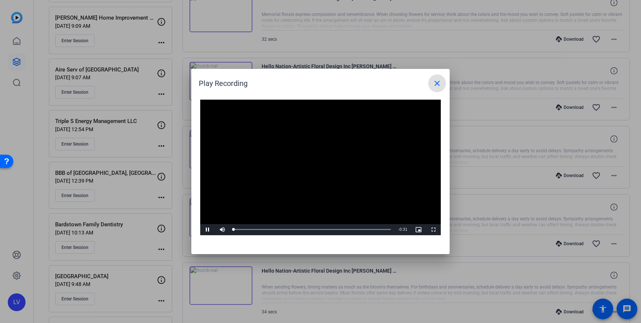
click at [432, 88] on span at bounding box center [437, 83] width 18 height 18
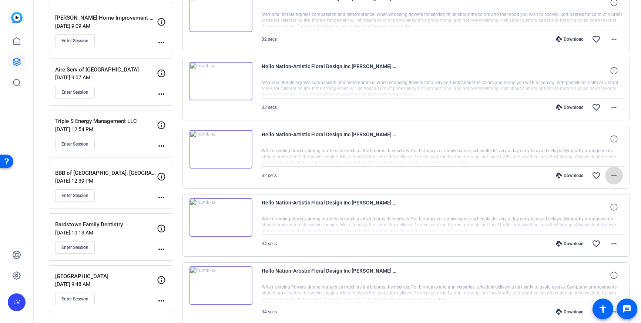
click at [610, 180] on span at bounding box center [614, 176] width 18 height 18
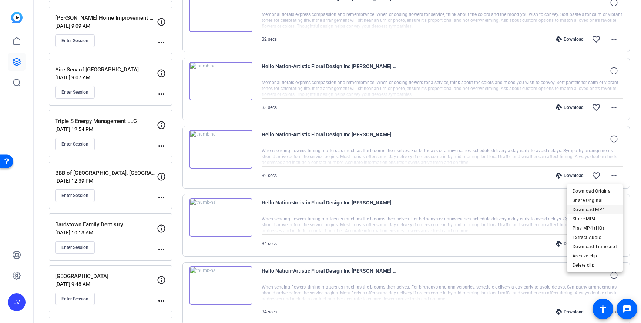
click at [594, 211] on span "Download MP4" at bounding box center [595, 209] width 44 height 9
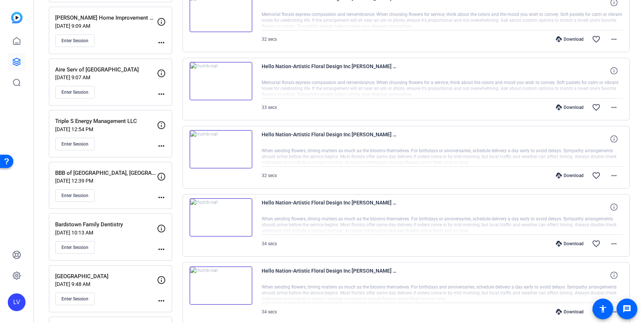
scroll to position [0, 0]
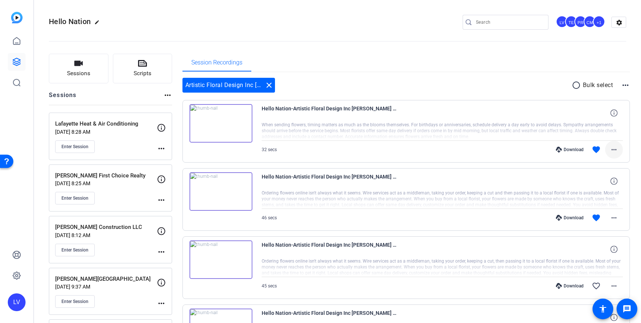
click at [609, 149] on span at bounding box center [614, 150] width 18 height 18
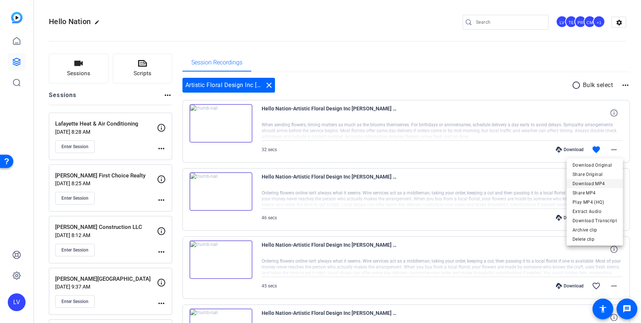
click at [596, 180] on span "Download MP4" at bounding box center [595, 183] width 44 height 9
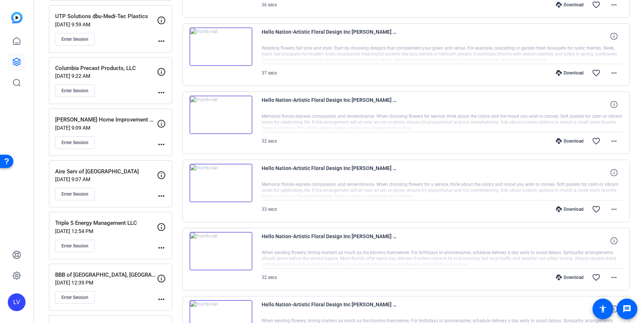
scroll to position [396, 0]
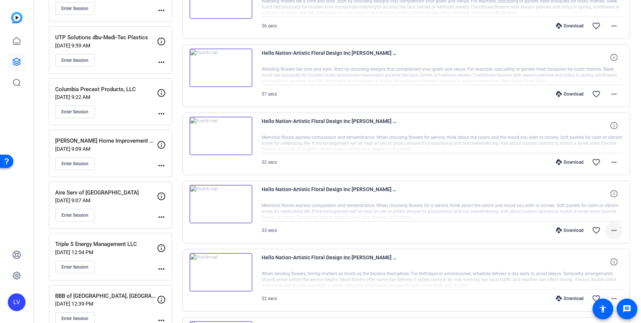
click at [605, 230] on span at bounding box center [614, 230] width 18 height 18
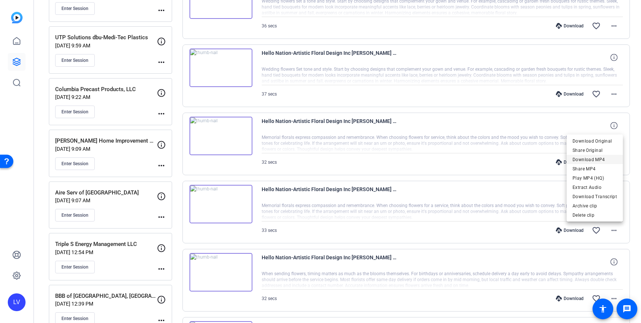
click at [600, 159] on span "Download MP4" at bounding box center [595, 159] width 44 height 9
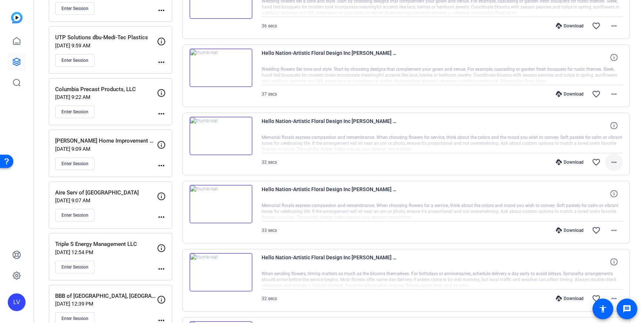
click at [613, 163] on mat-icon "more_horiz" at bounding box center [614, 162] width 9 height 9
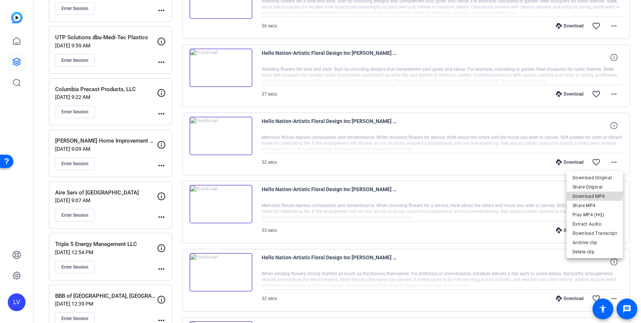
click at [595, 192] on span "Download MP4" at bounding box center [595, 196] width 44 height 9
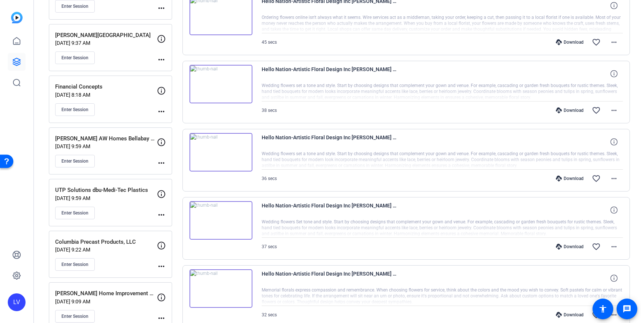
scroll to position [243, 0]
click at [612, 110] on mat-icon "more_horiz" at bounding box center [614, 110] width 9 height 9
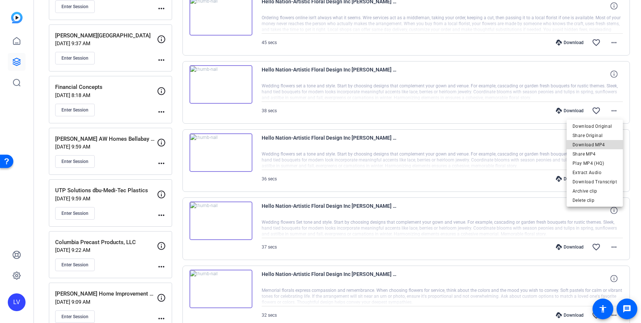
click at [603, 145] on span "Download MP4" at bounding box center [595, 144] width 44 height 9
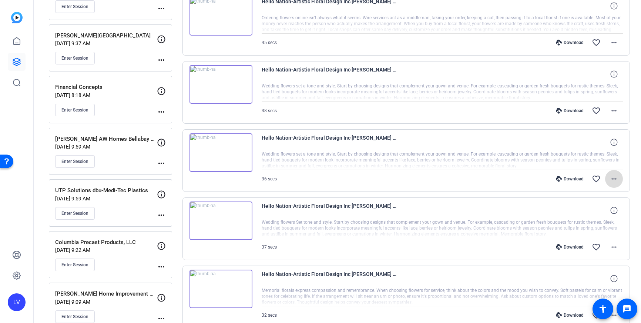
click at [614, 177] on mat-icon "more_horiz" at bounding box center [614, 178] width 9 height 9
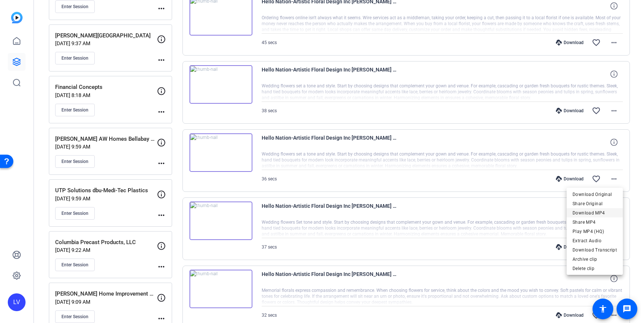
click at [594, 210] on span "Download MP4" at bounding box center [595, 212] width 44 height 9
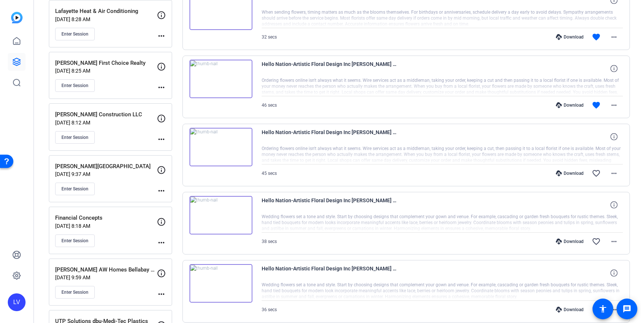
scroll to position [118, 0]
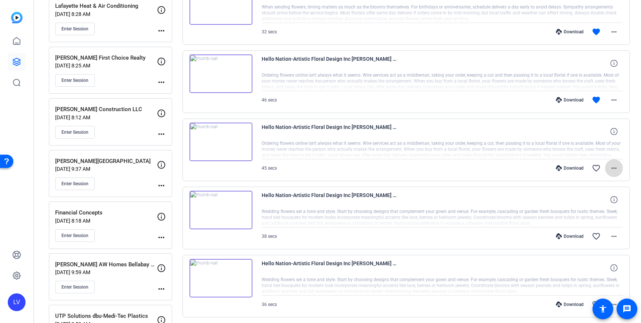
click at [619, 167] on span at bounding box center [614, 168] width 18 height 18
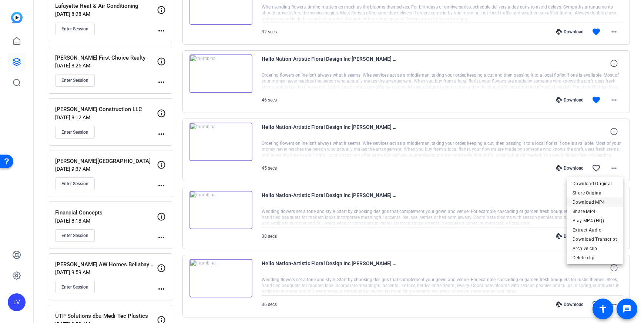
click at [604, 201] on span "Download MP4" at bounding box center [595, 202] width 44 height 9
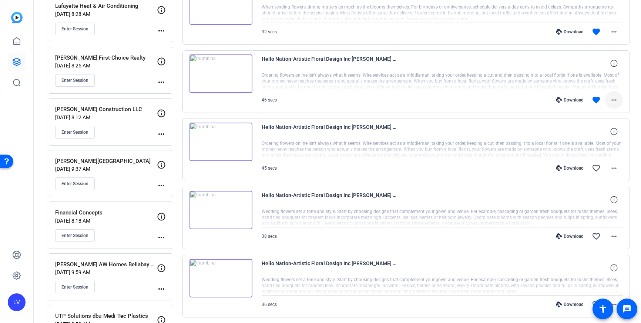
click at [612, 96] on mat-icon "more_horiz" at bounding box center [614, 100] width 9 height 9
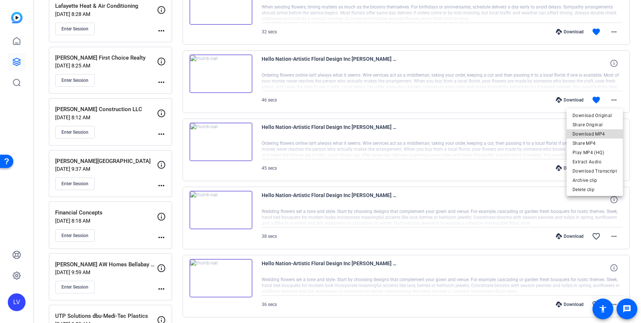
click at [598, 133] on span "Download MP4" at bounding box center [595, 134] width 44 height 9
